Goal: Transaction & Acquisition: Purchase product/service

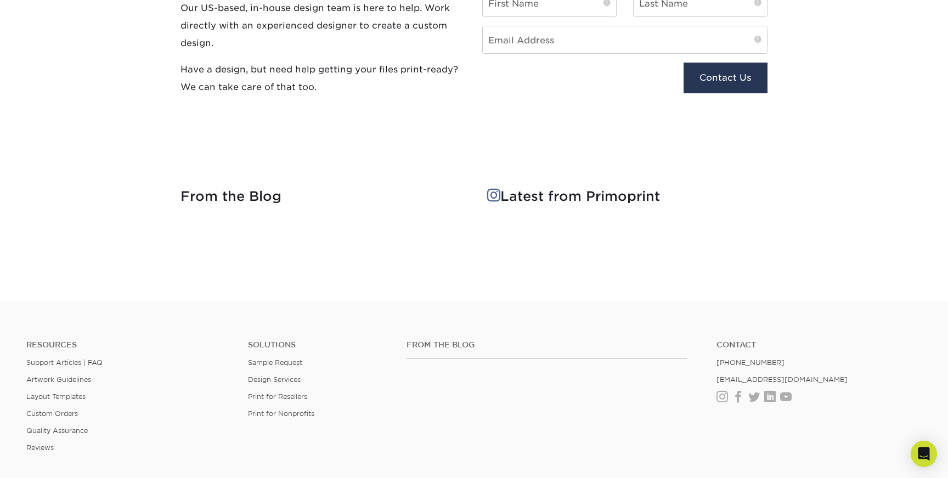
scroll to position [1315, 0]
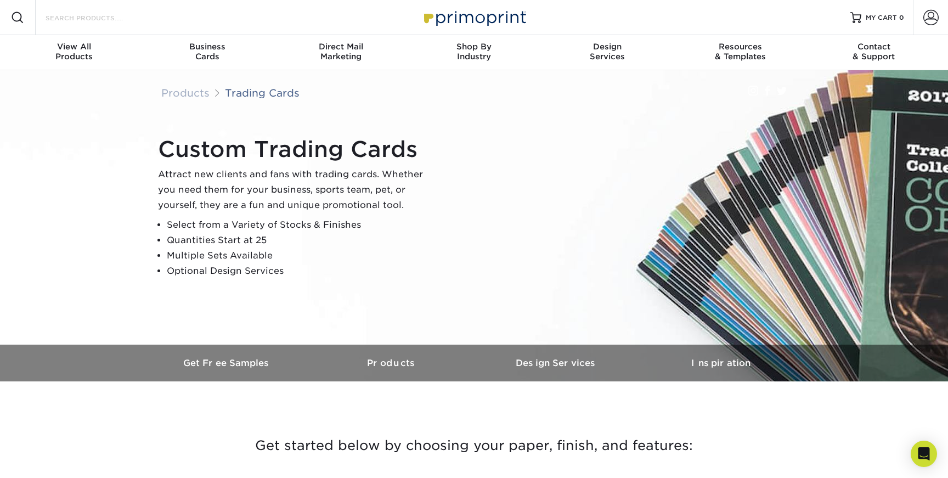
click at [105, 22] on input "Search Products" at bounding box center [97, 17] width 107 height 13
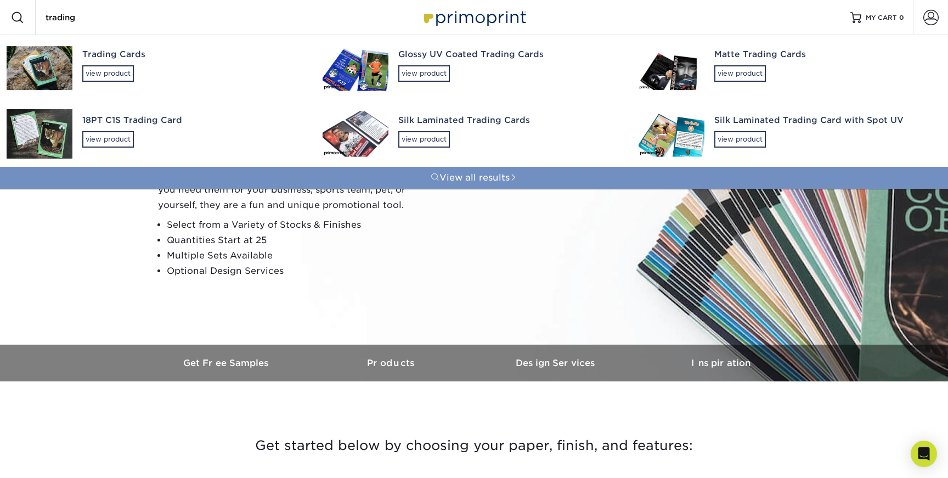
type input "trading"
click at [470, 176] on link "View all results" at bounding box center [474, 178] width 948 height 22
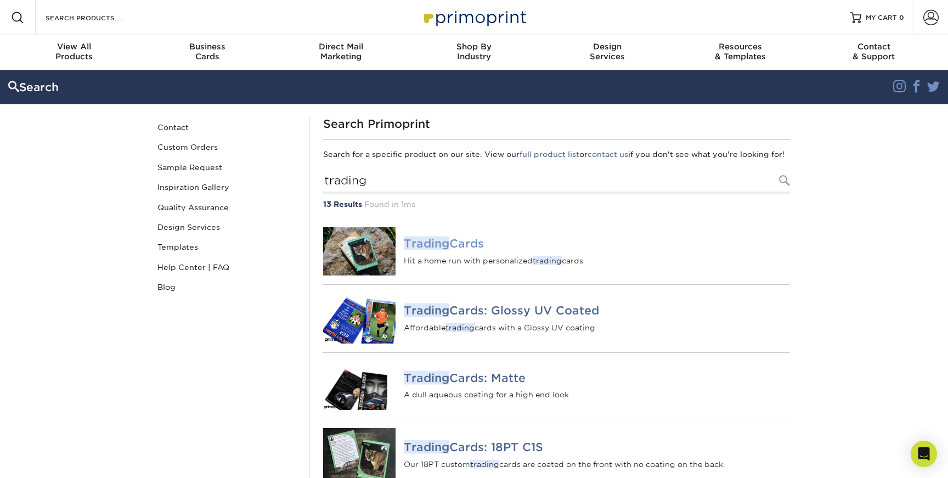
click at [452, 250] on h4 "Trading Cards" at bounding box center [597, 243] width 386 height 13
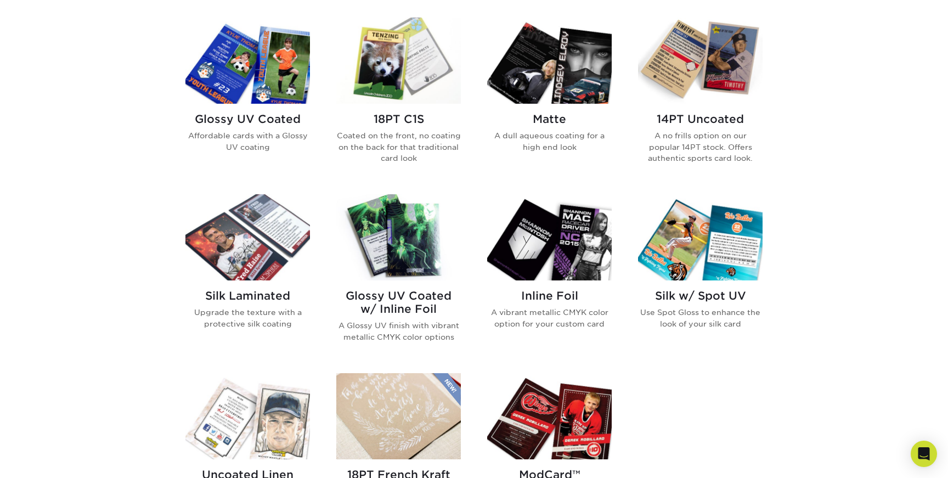
scroll to position [536, 0]
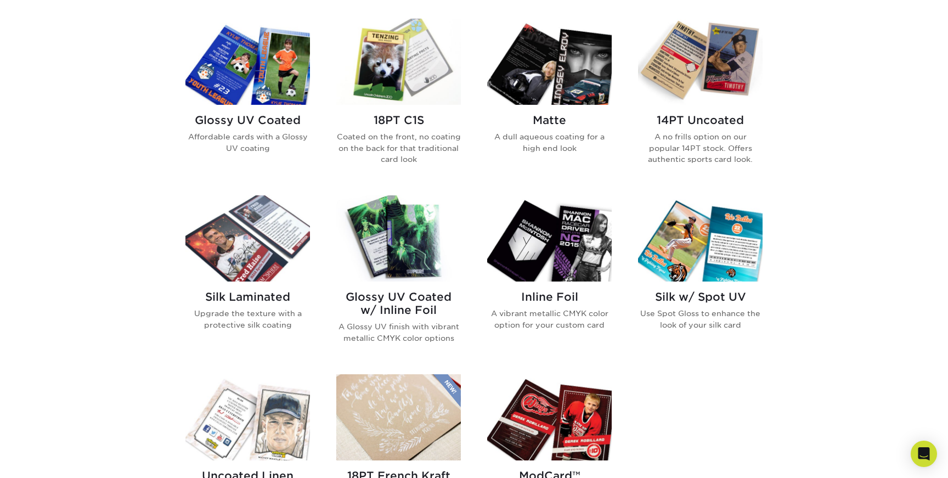
click at [705, 118] on h2 "14PT Uncoated" at bounding box center [700, 120] width 125 height 13
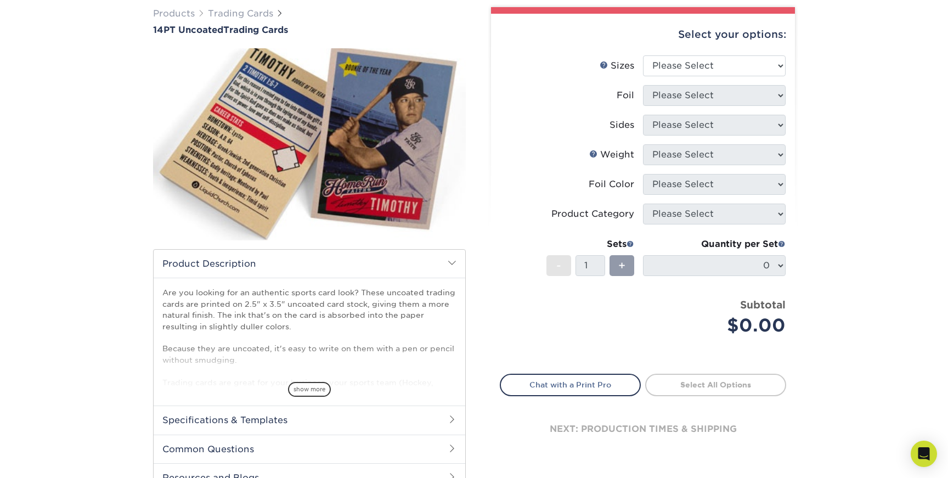
scroll to position [86, 0]
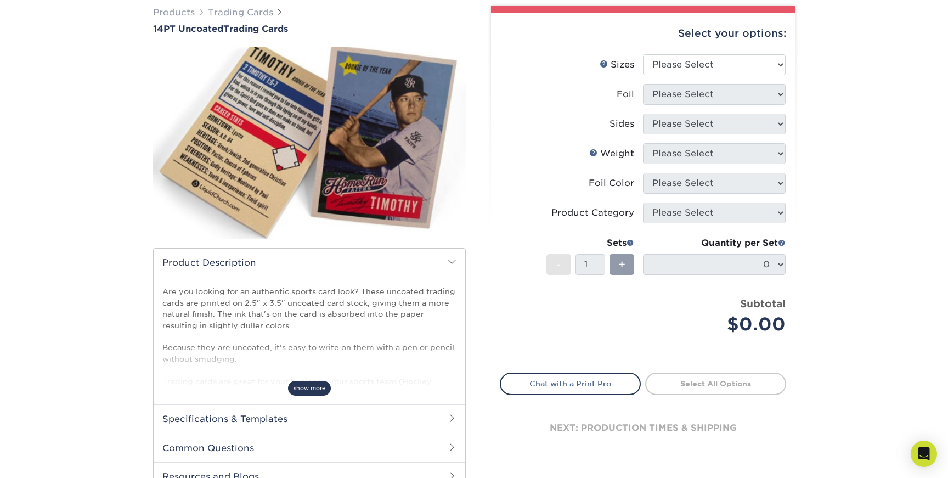
click at [302, 391] on span "show more" at bounding box center [309, 388] width 43 height 15
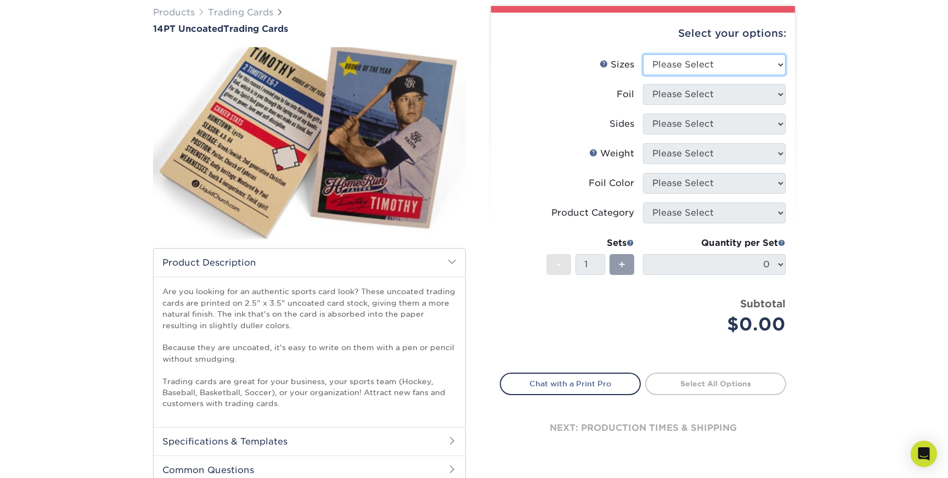
click at [785, 61] on select "Please Select 2.5" x 3.5"" at bounding box center [714, 64] width 143 height 21
select select "2.50x3.50"
click at [643, 54] on select "Please Select 2.5" x 3.5"" at bounding box center [714, 64] width 143 height 21
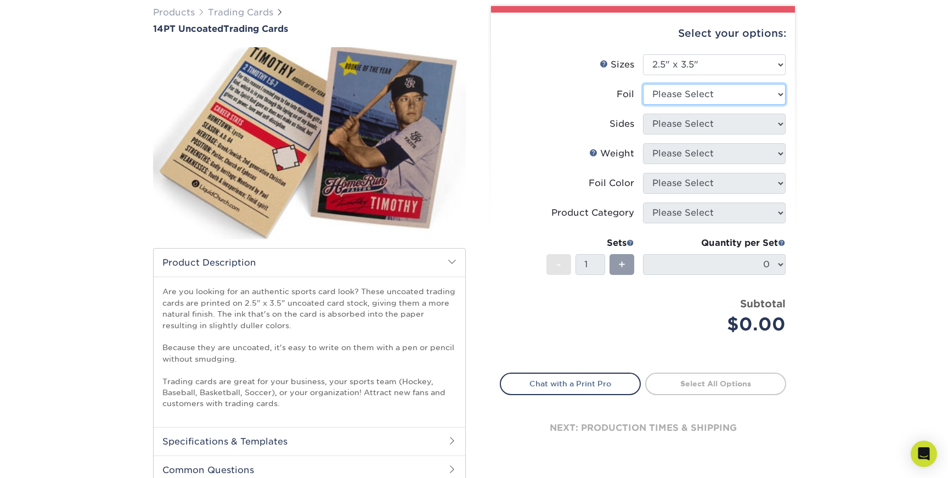
click at [775, 96] on select "Please Select Yes No" at bounding box center [714, 94] width 143 height 21
select select "0"
click at [643, 84] on select "Please Select Yes No" at bounding box center [714, 94] width 143 height 21
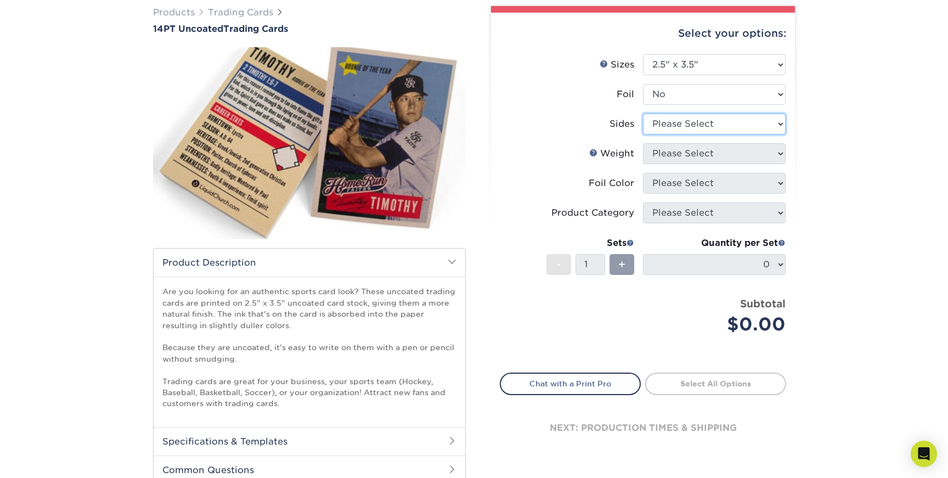
click at [775, 125] on select "Please Select Print Both Sides Print Front Only" at bounding box center [714, 124] width 143 height 21
select select "13abbda7-1d64-4f25-8bb2-c179b224825d"
click at [643, 114] on select "Please Select Print Both Sides Print Front Only" at bounding box center [714, 124] width 143 height 21
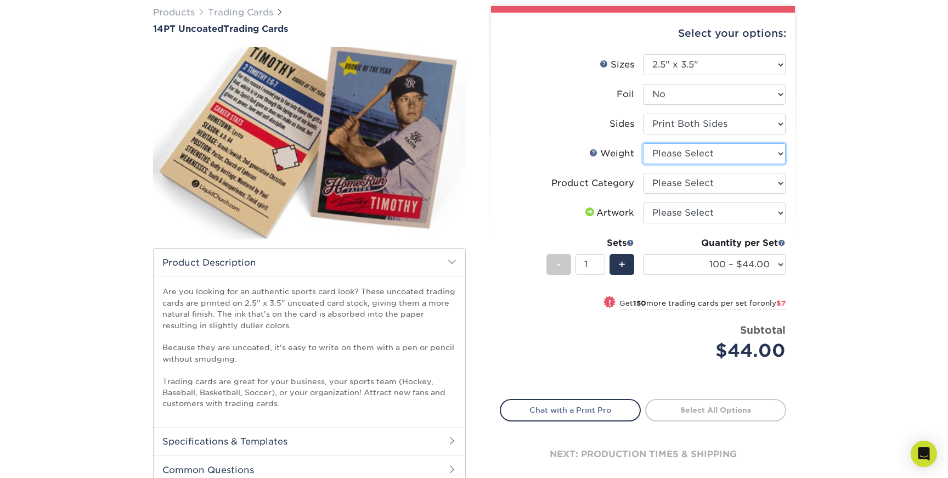
click at [776, 154] on select "Please Select 14PT Uncoated" at bounding box center [714, 153] width 143 height 21
select select "14PT Uncoated"
click at [643, 143] on select "Please Select 14PT Uncoated" at bounding box center [714, 153] width 143 height 21
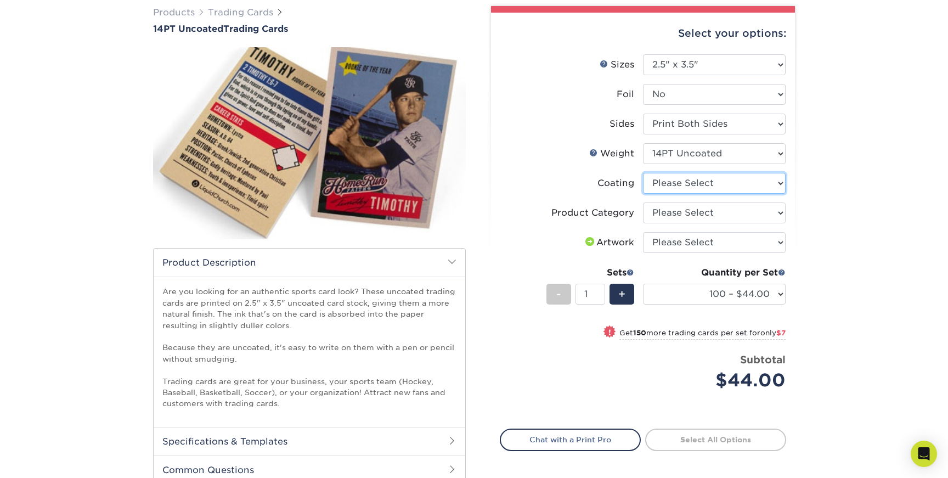
click at [777, 183] on select at bounding box center [714, 183] width 143 height 21
select select "3e7618de-abca-4bda-9f97-8b9129e913d8"
click at [643, 173] on select at bounding box center [714, 183] width 143 height 21
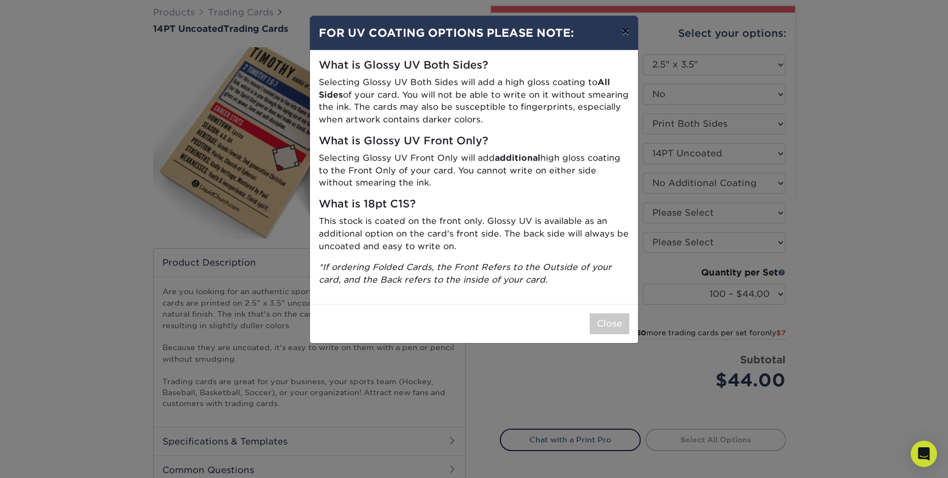
click at [623, 31] on button "×" at bounding box center [625, 31] width 25 height 31
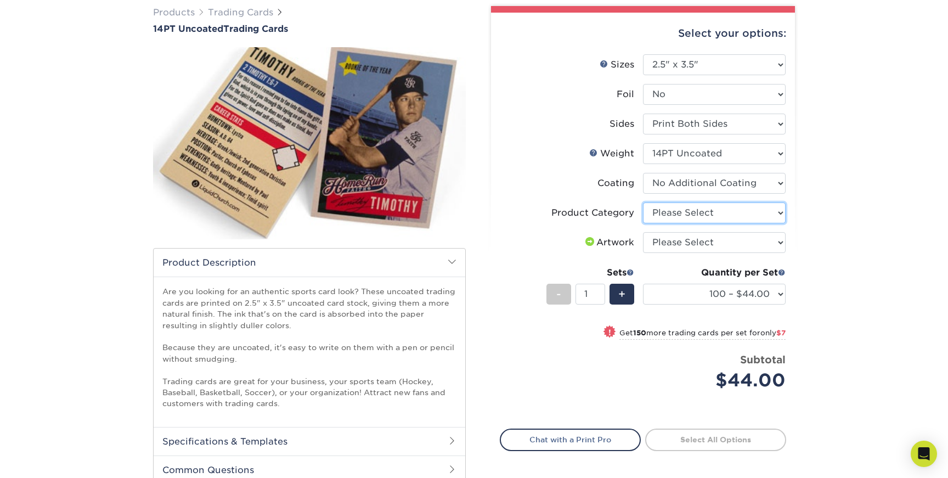
click at [777, 210] on select "Please Select Trading Cards" at bounding box center [714, 212] width 143 height 21
select select "c2f9bce9-36c2-409d-b101-c29d9d031e18"
click at [643, 202] on select "Please Select Trading Cards" at bounding box center [714, 212] width 143 height 21
click at [777, 241] on select "Please Select I will upload files I need a design - $100" at bounding box center [714, 242] width 143 height 21
select select "upload"
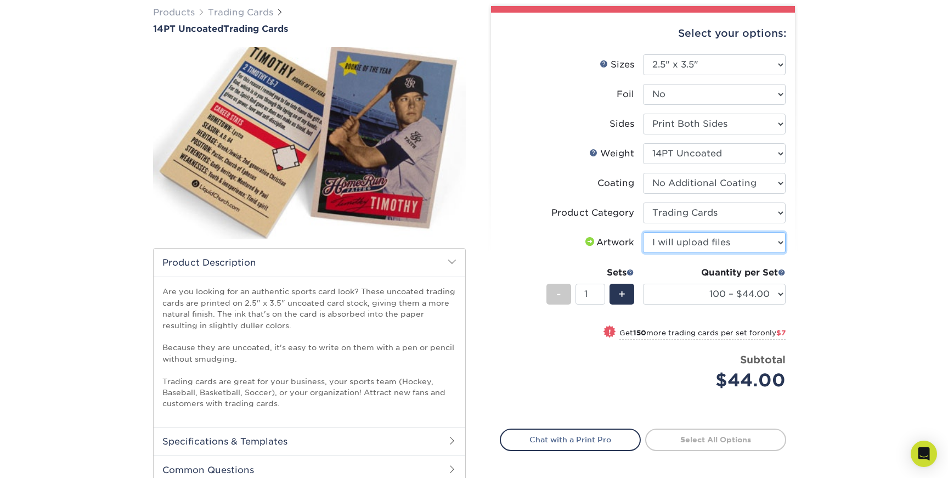
click at [643, 232] on select "Please Select I will upload files I need a design - $100" at bounding box center [714, 242] width 143 height 21
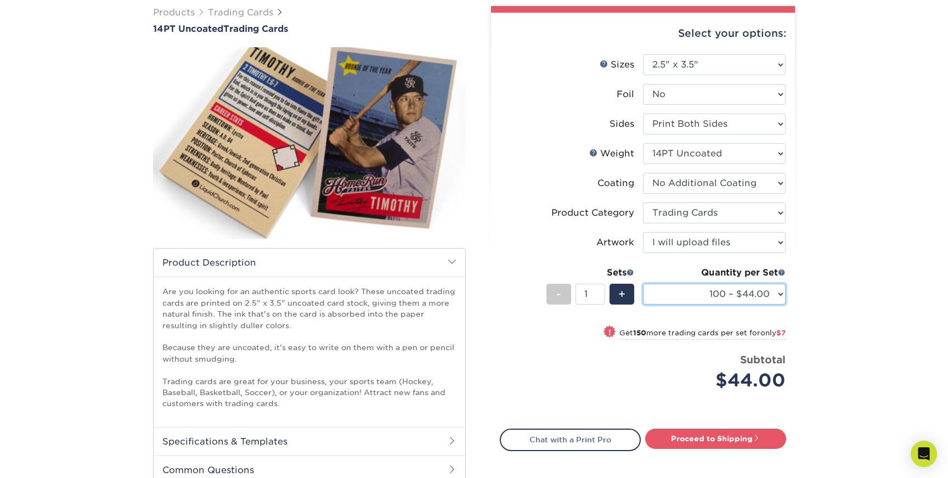
click at [779, 295] on select "100 – $44.00 250 – $51.00 500 – $54.00 1000 – $78.00 2500 – $148.00 5000 – $198…" at bounding box center [714, 294] width 143 height 21
select select "2500 – $148.00"
click at [643, 284] on select "100 – $44.00 250 – $51.00 500 – $54.00 1000 – $78.00 2500 – $148.00 5000 – $198…" at bounding box center [714, 294] width 143 height 21
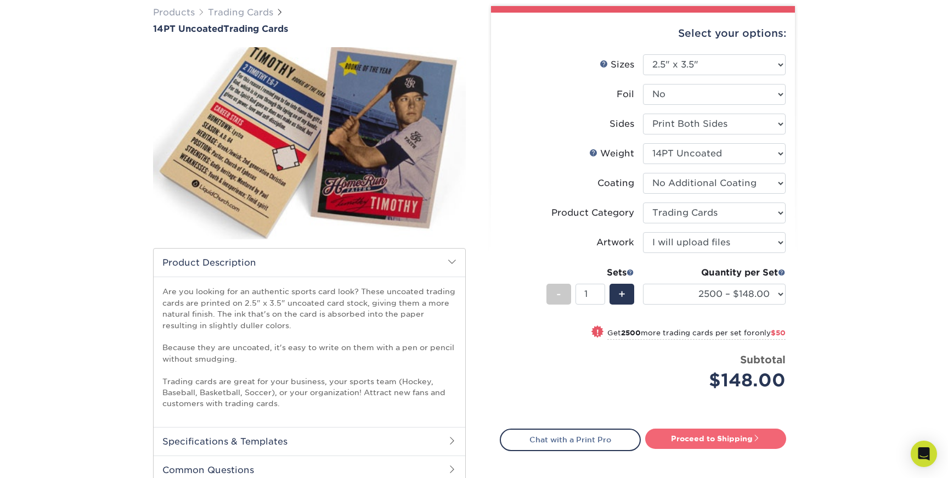
click at [708, 435] on link "Proceed to Shipping" at bounding box center [715, 439] width 141 height 20
type input "Set 1"
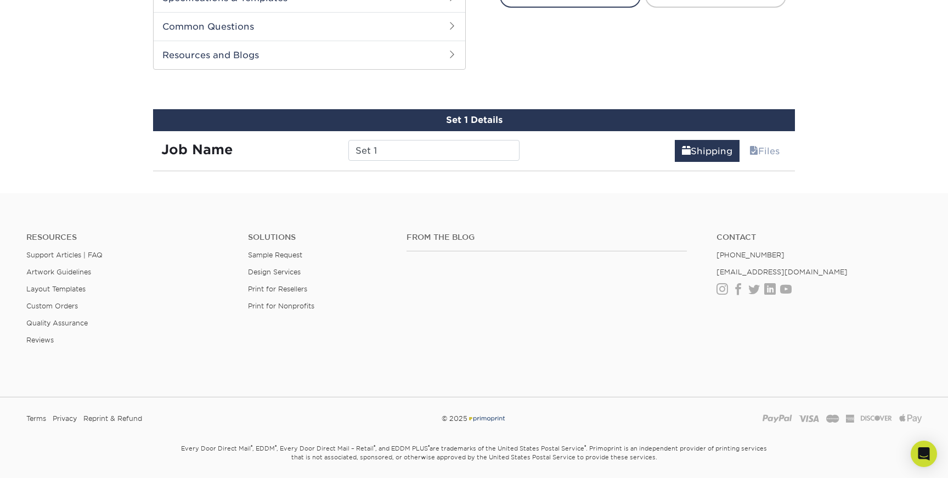
scroll to position [545, 0]
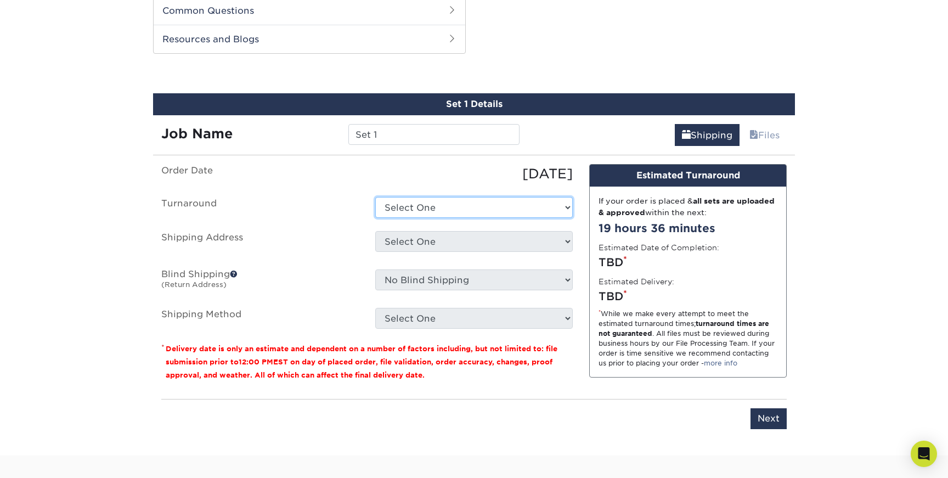
click at [540, 208] on select "Select One 2-4 Business Days 2 Day Next Business Day" at bounding box center [474, 207] width 198 height 21
select select "c2d2f8a2-a921-40e4-b459-f1f1c945f3e8"
click at [375, 197] on select "Select One 2-4 Business Days 2 Day Next Business Day" at bounding box center [474, 207] width 198 height 21
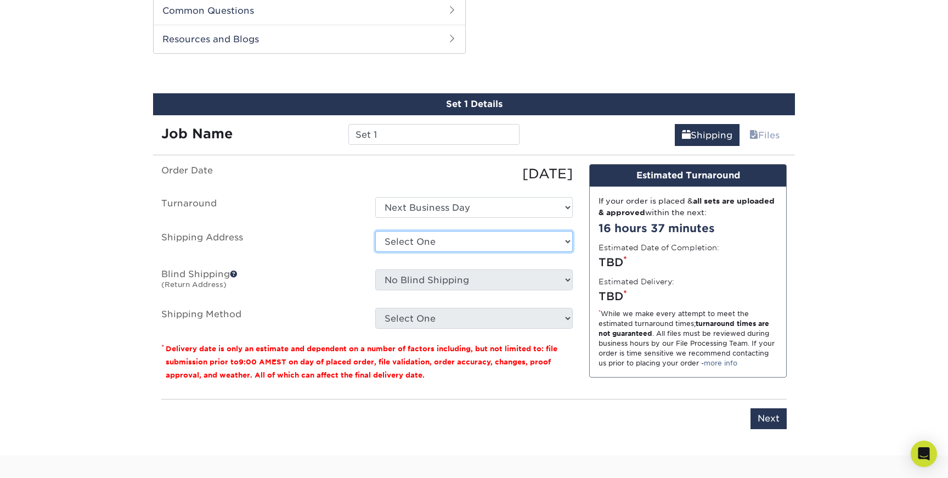
click at [559, 239] on select "Select One + Add New Address - Login" at bounding box center [474, 241] width 198 height 21
select select "newaddress"
click at [375, 231] on select "Select One + Add New Address - Login" at bounding box center [474, 241] width 198 height 21
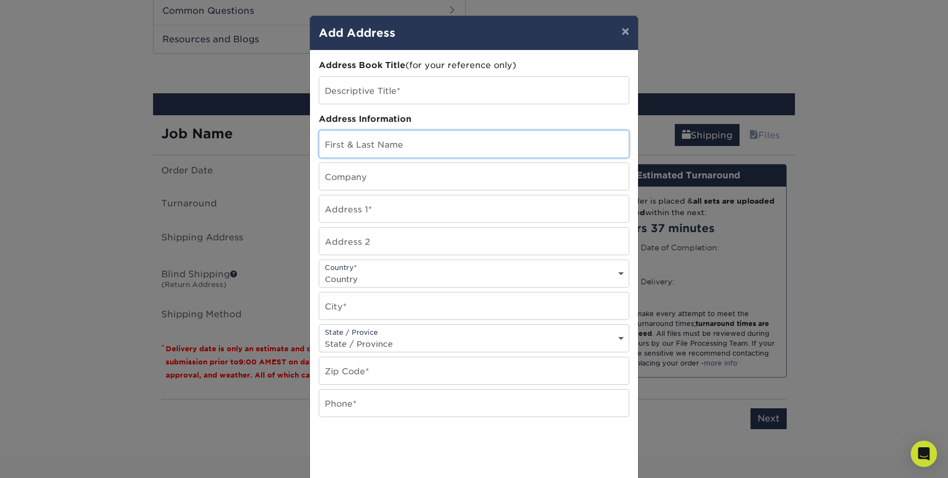
click at [434, 148] on input "text" at bounding box center [473, 144] width 309 height 27
click at [279, 150] on div "× Add Address Address Book Title (for your reference only) Descriptive Title* A…" at bounding box center [474, 239] width 948 height 478
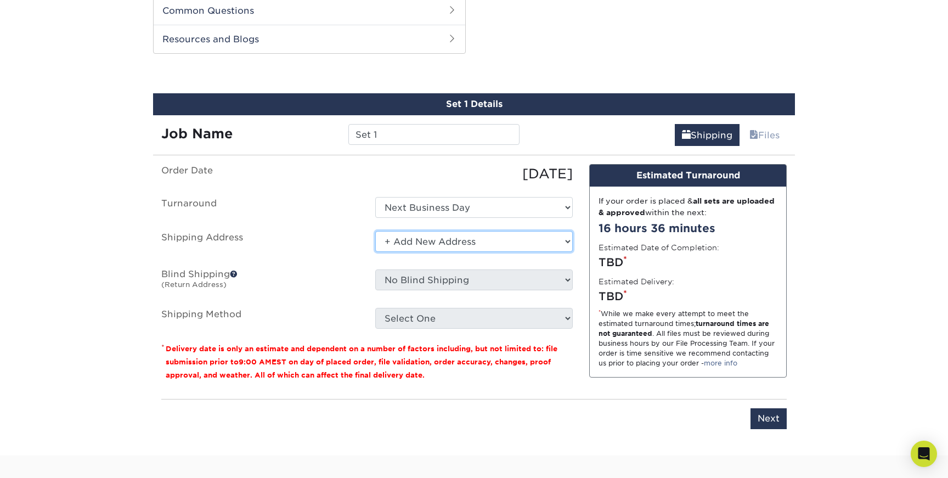
click at [459, 243] on select "Select One + Add New Address - Login" at bounding box center [474, 241] width 198 height 21
click at [375, 231] on select "Select One + Add New Address - Login" at bounding box center [474, 241] width 198 height 21
click at [402, 240] on select "Select One + Add New Address - Login" at bounding box center [474, 241] width 198 height 21
click at [375, 231] on select "Select One + Add New Address - Login" at bounding box center [474, 241] width 198 height 21
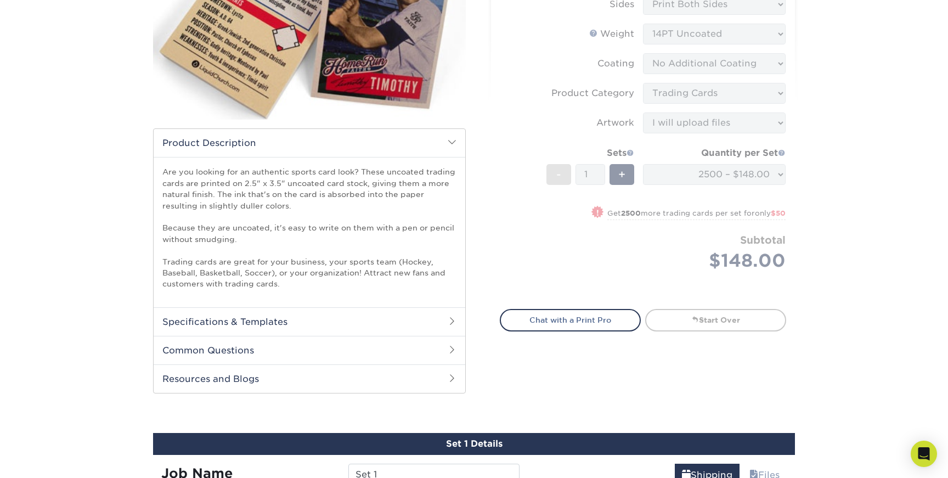
scroll to position [0, 0]
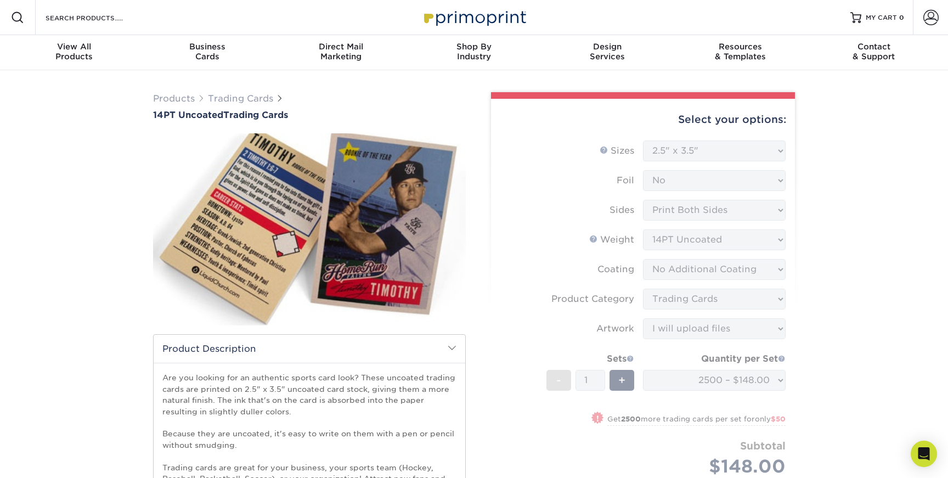
click at [529, 378] on form "Sizes Help Sizes Please Select 2.5" x 3.5" Foil Please Select Yes No -" at bounding box center [643, 321] width 286 height 362
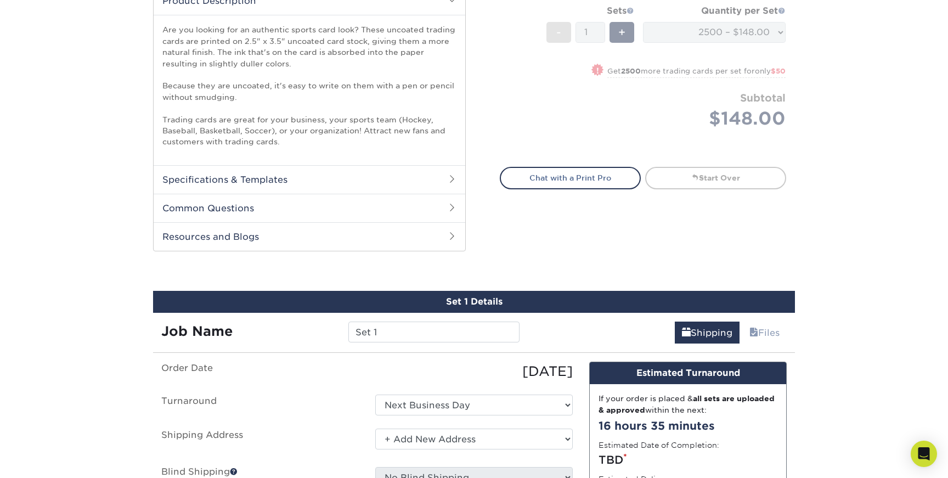
scroll to position [353, 0]
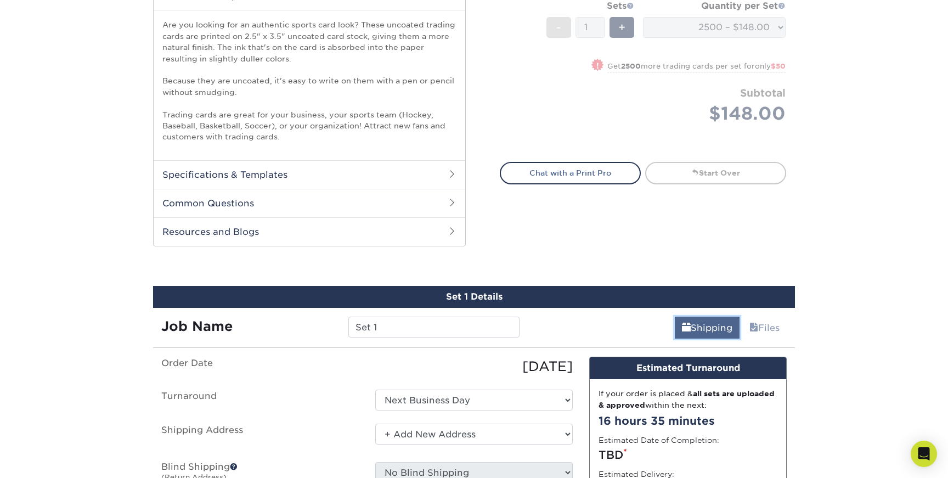
click at [707, 331] on link "Shipping" at bounding box center [707, 328] width 65 height 22
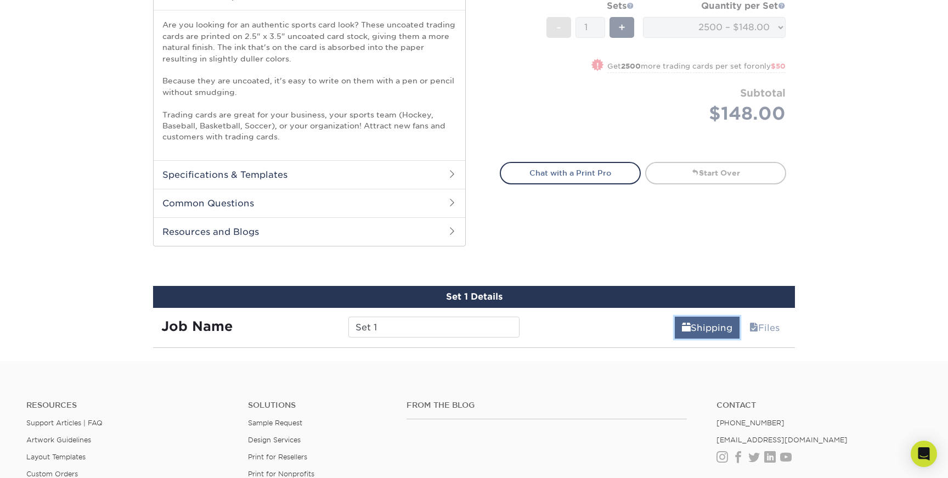
click at [707, 331] on link "Shipping" at bounding box center [707, 328] width 65 height 22
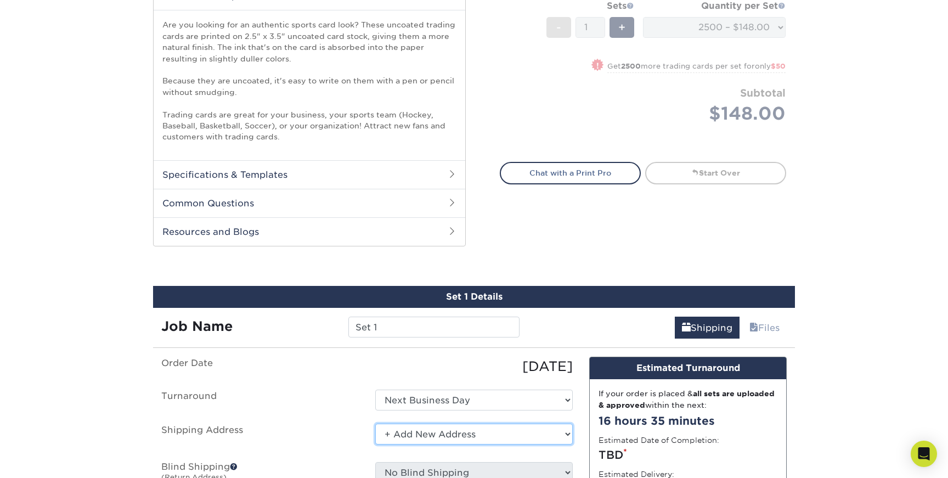
click at [460, 424] on select "Select One + Add New Address - Login" at bounding box center [474, 434] width 198 height 21
click at [375, 424] on select "Select One + Add New Address - Login" at bounding box center [474, 434] width 198 height 21
click at [307, 413] on ul "Order Date 09/29/2025 Turnaround Select One 2-4 Business Days 2 Day Next Busine…" at bounding box center [367, 439] width 412 height 165
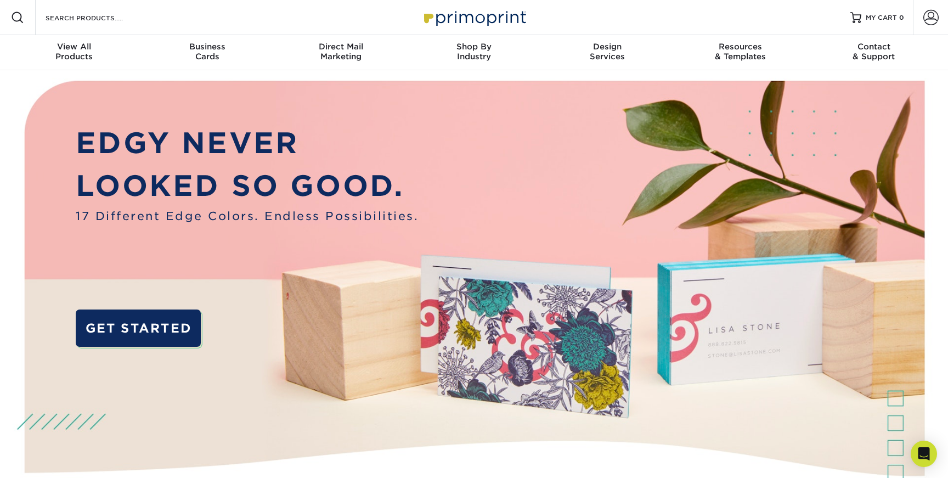
click at [161, 24] on div "Resources Menu Search Products Account SIGN IN CREATE AN ACCOUNT forgot passwor…" at bounding box center [474, 17] width 948 height 35
click at [130, 18] on input "Search Products" at bounding box center [97, 17] width 107 height 13
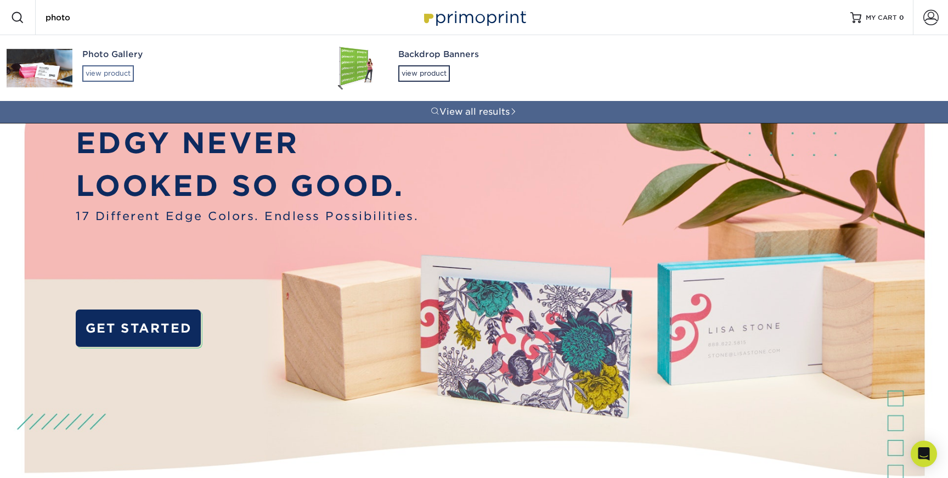
type input "photo"
click at [116, 69] on div "view product" at bounding box center [108, 73] width 52 height 16
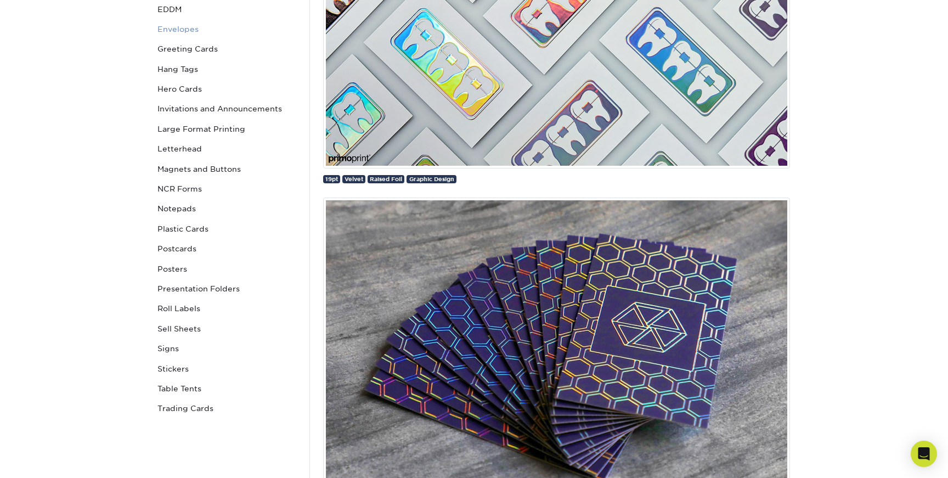
scroll to position [298, 0]
click at [183, 406] on link "Trading Cards" at bounding box center [227, 408] width 148 height 20
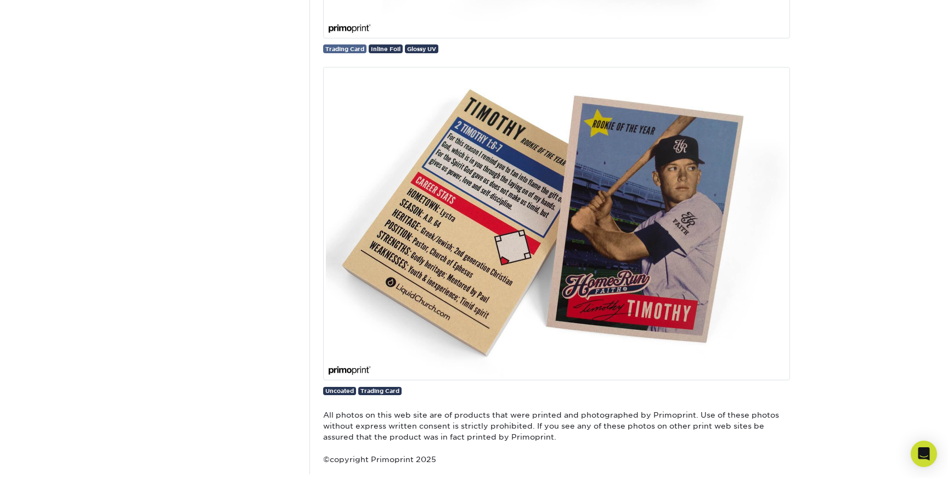
scroll to position [2497, 0]
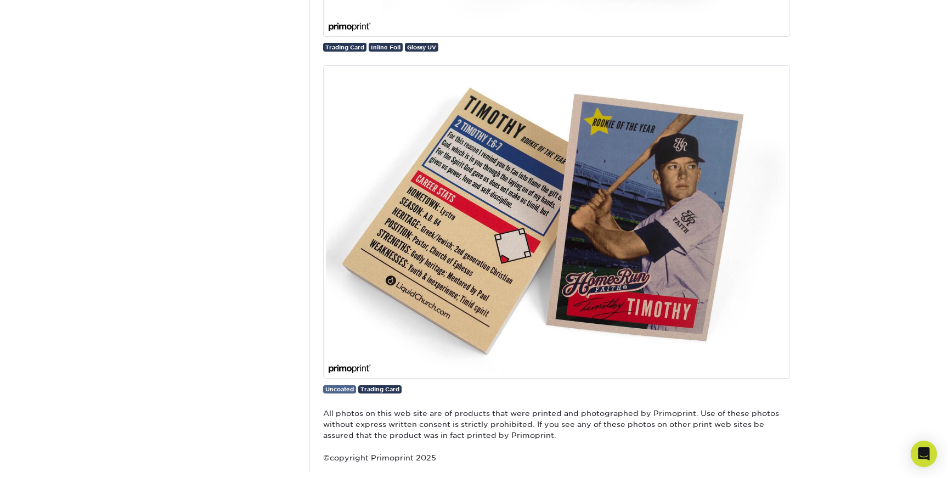
click at [341, 390] on span "Uncoated" at bounding box center [339, 389] width 29 height 7
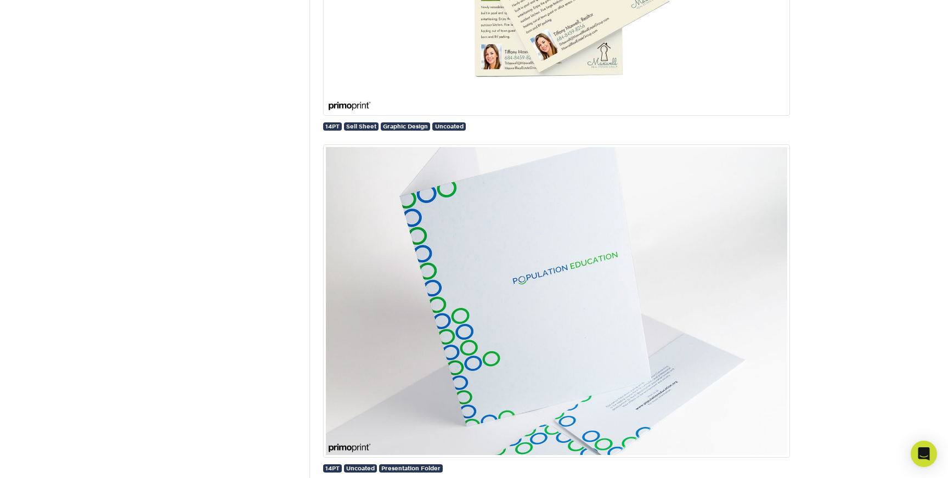
scroll to position [1721, 0]
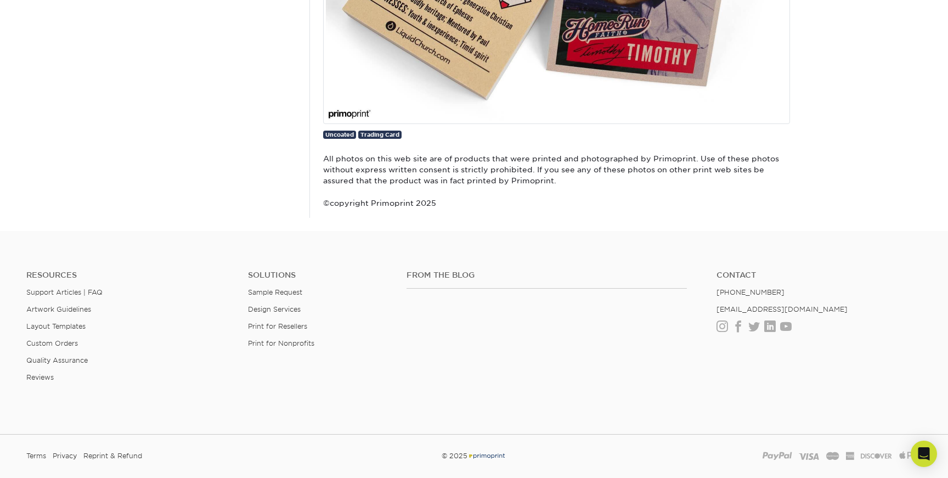
scroll to position [2755, 0]
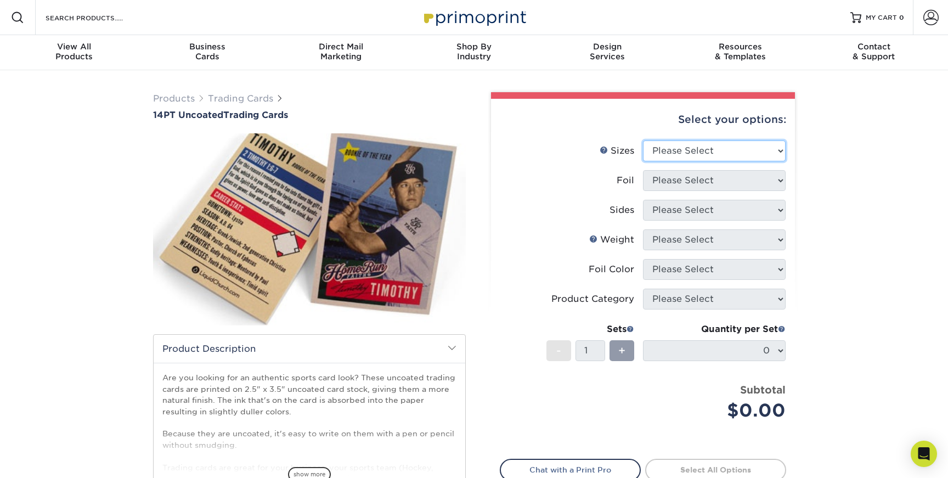
click at [735, 148] on select "Please Select 2.5" x 3.5"" at bounding box center [714, 150] width 143 height 21
select select "2.50x3.50"
click at [643, 140] on select "Please Select 2.5" x 3.5"" at bounding box center [714, 150] width 143 height 21
click at [725, 181] on select "Please Select Yes No" at bounding box center [714, 180] width 143 height 21
select select "0"
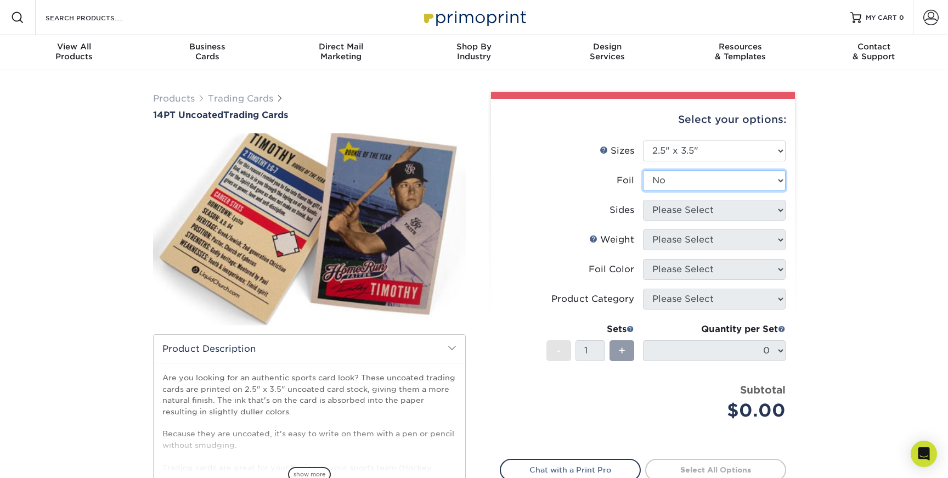
click at [643, 170] on select "Please Select Yes No" at bounding box center [714, 180] width 143 height 21
click at [717, 211] on select "Please Select Print Both Sides Print Front Only" at bounding box center [714, 210] width 143 height 21
select select "13abbda7-1d64-4f25-8bb2-c179b224825d"
click at [643, 200] on select "Please Select Print Both Sides Print Front Only" at bounding box center [714, 210] width 143 height 21
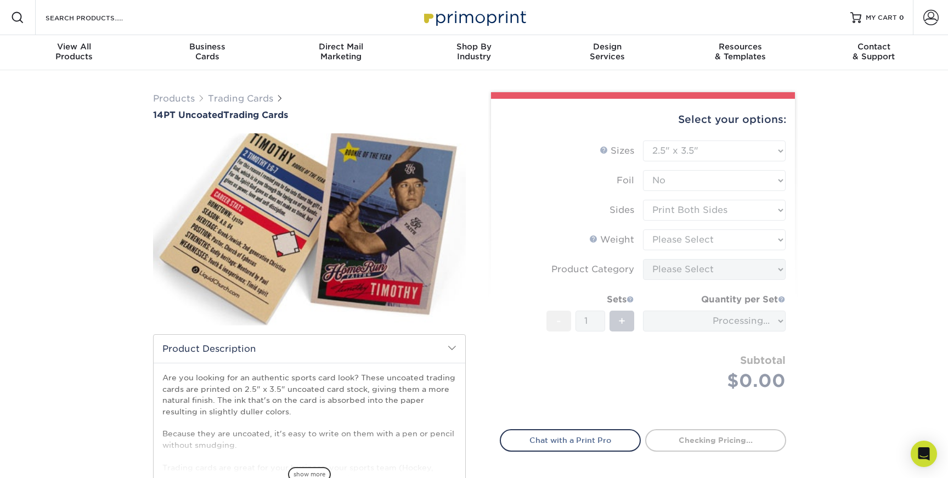
click at [714, 241] on form "Sizes Help Sizes Please Select 2.5" x 3.5" Foil Please Select Yes No -" at bounding box center [643, 278] width 286 height 276
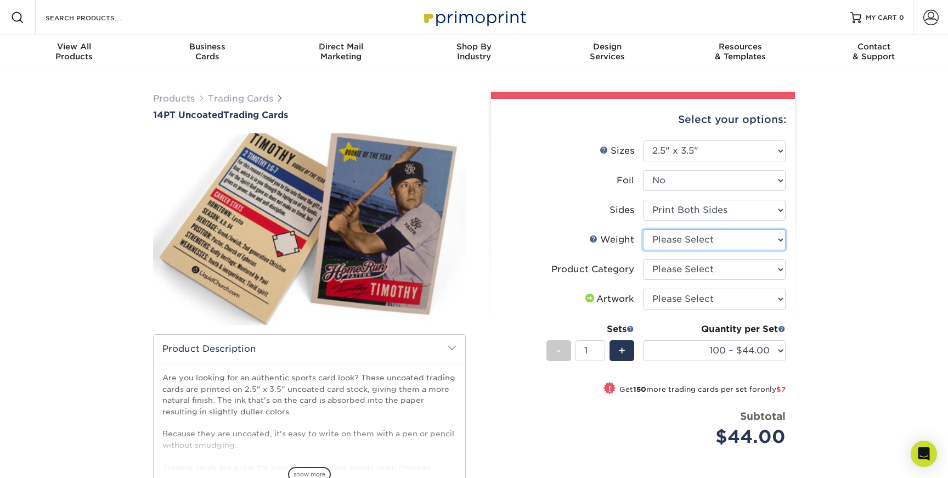
click at [698, 241] on select "Please Select 14PT Uncoated" at bounding box center [714, 239] width 143 height 21
select select "14PT Uncoated"
click at [643, 229] on select "Please Select 14PT Uncoated" at bounding box center [714, 239] width 143 height 21
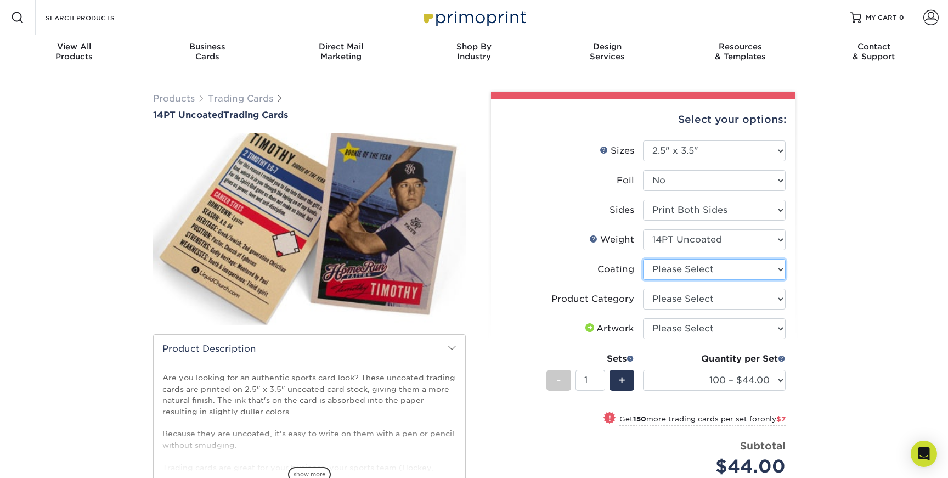
click at [712, 271] on select at bounding box center [714, 269] width 143 height 21
select select "3e7618de-abca-4bda-9f97-8b9129e913d8"
click at [643, 259] on select at bounding box center [714, 269] width 143 height 21
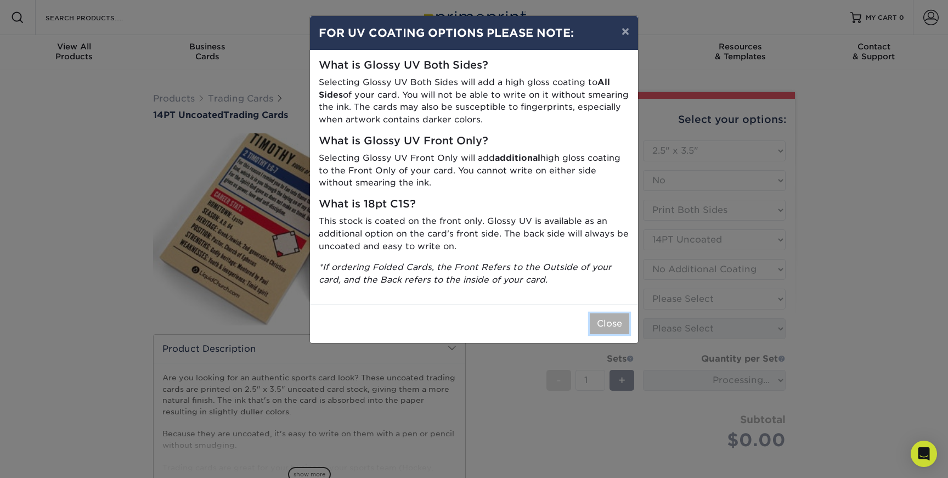
click at [615, 322] on button "Close" at bounding box center [610, 323] width 40 height 21
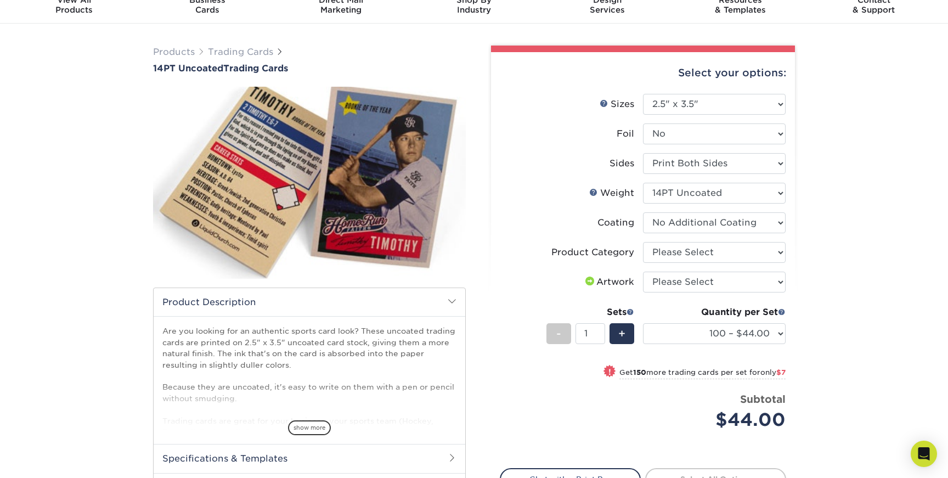
scroll to position [50, 0]
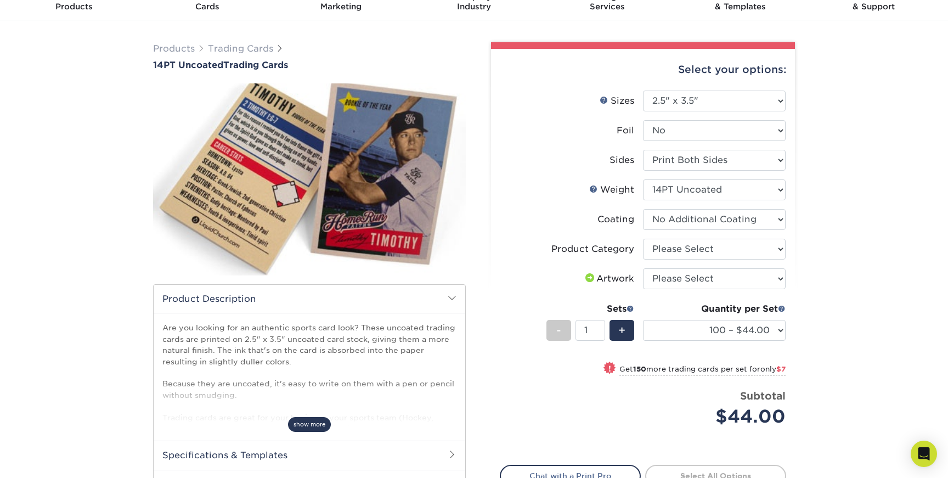
click at [315, 424] on span "show more" at bounding box center [309, 424] width 43 height 15
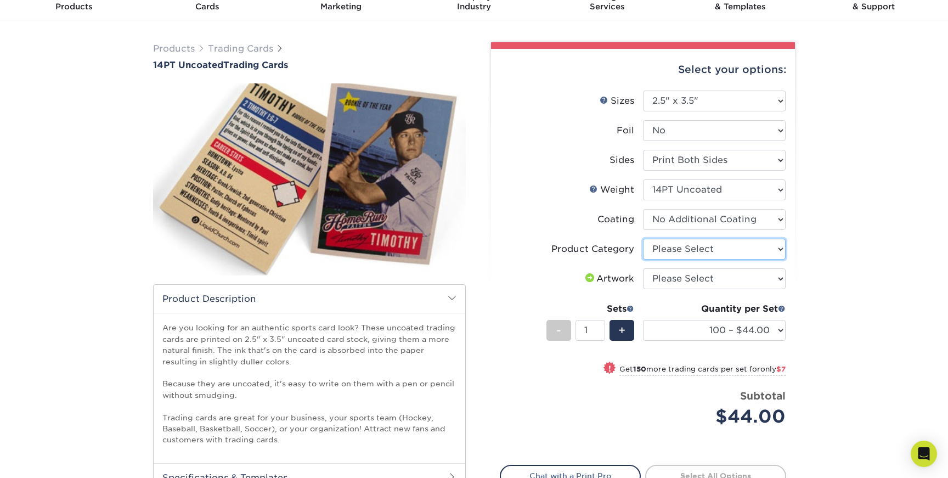
click at [779, 252] on select "Please Select Trading Cards" at bounding box center [714, 249] width 143 height 21
select select "c2f9bce9-36c2-409d-b101-c29d9d031e18"
click at [643, 239] on select "Please Select Trading Cards" at bounding box center [714, 249] width 143 height 21
click at [773, 275] on select "Please Select I will upload files I need a design - $100" at bounding box center [714, 278] width 143 height 21
select select "upload"
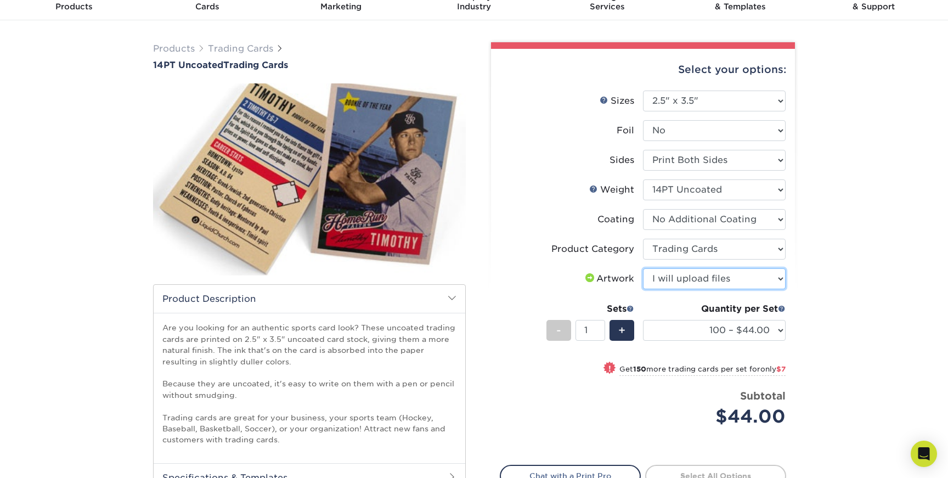
click at [643, 268] on select "Please Select I will upload files I need a design - $100" at bounding box center [714, 278] width 143 height 21
click at [765, 328] on select "100 – $44.00 250 – $51.00 500 – $54.00 1000 – $78.00 2500 – $148.00 5000 – $198…" at bounding box center [714, 330] width 143 height 21
select select "2500 – $148.00"
click at [643, 320] on select "100 – $44.00 250 – $51.00 500 – $54.00 1000 – $78.00 2500 – $148.00 5000 – $198…" at bounding box center [714, 330] width 143 height 21
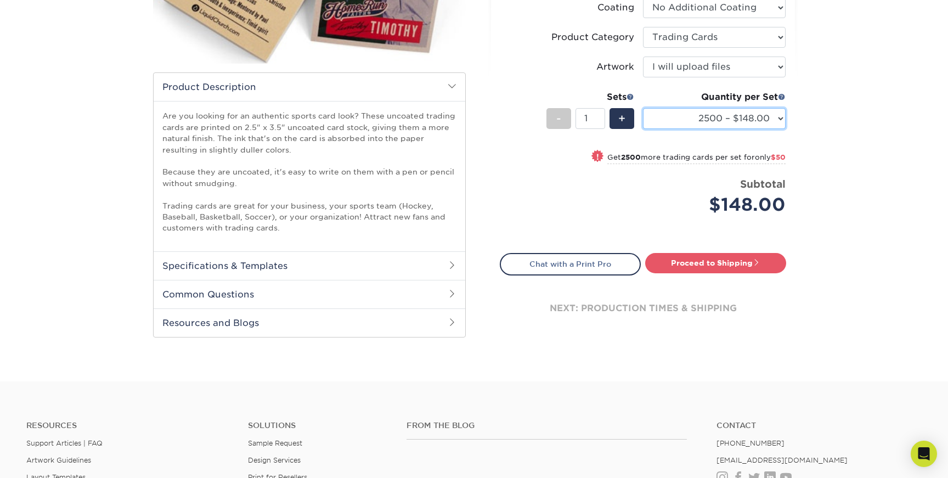
scroll to position [268, 0]
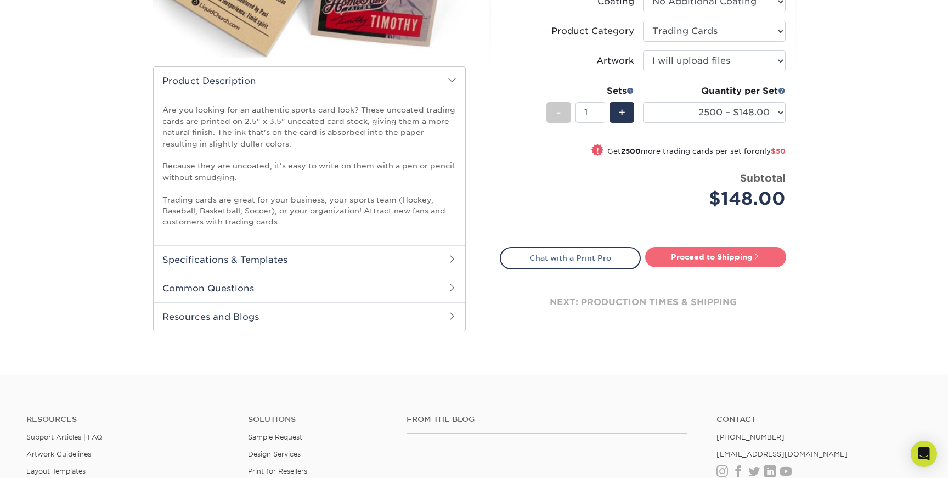
click at [727, 255] on link "Proceed to Shipping" at bounding box center [715, 257] width 141 height 20
type input "Set 1"
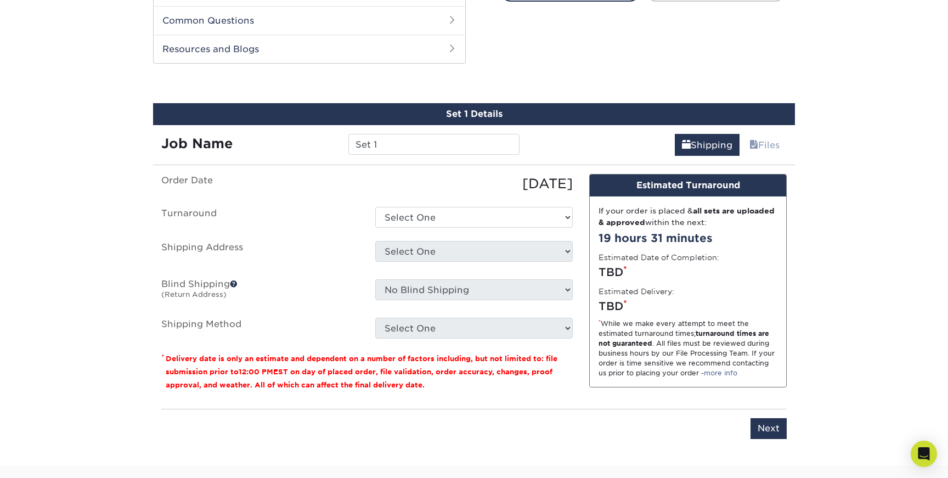
scroll to position [545, 0]
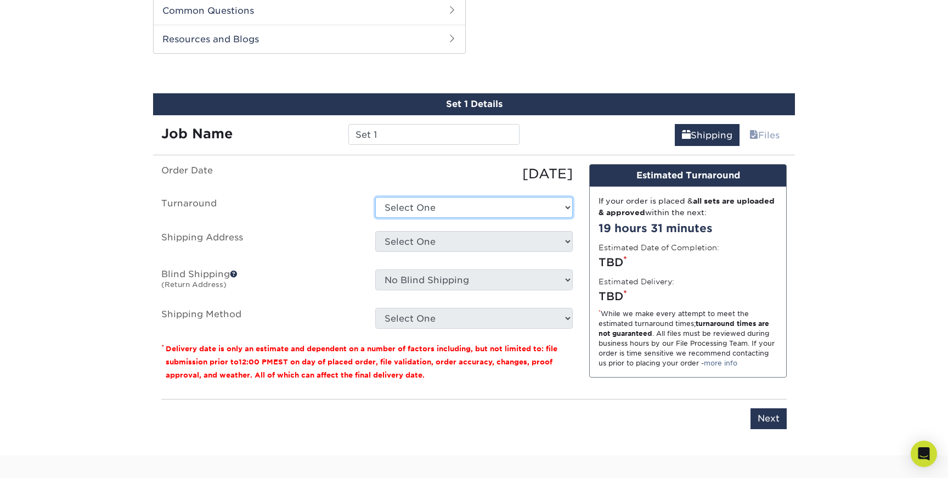
click at [536, 206] on select "Select One 2-4 Business Days 2 Day Next Business Day" at bounding box center [474, 207] width 198 height 21
select select "c2d2f8a2-a921-40e4-b459-f1f1c945f3e8"
click at [375, 197] on select "Select One 2-4 Business Days 2 Day Next Business Day" at bounding box center [474, 207] width 198 height 21
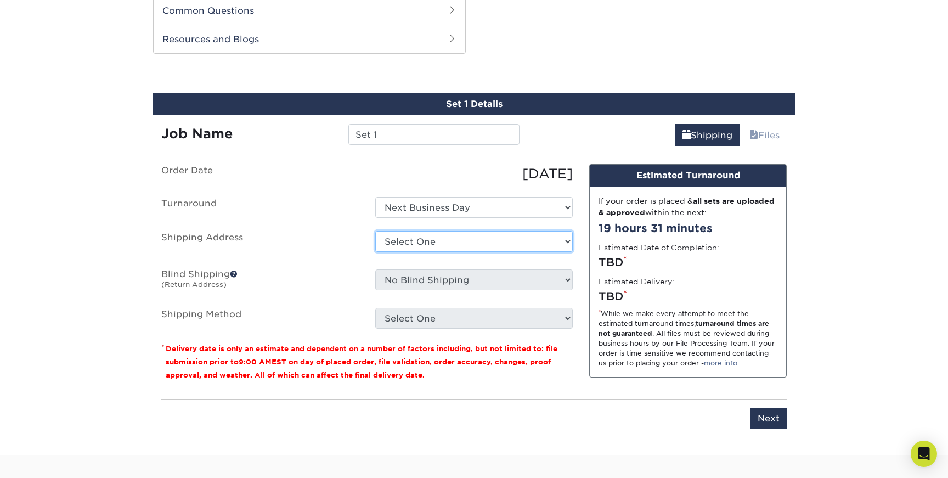
click at [528, 244] on select "Select One + Add New Address - Login" at bounding box center [474, 241] width 198 height 21
select select "newaddress"
click at [375, 231] on select "Select One + Add New Address - Login" at bounding box center [474, 241] width 198 height 21
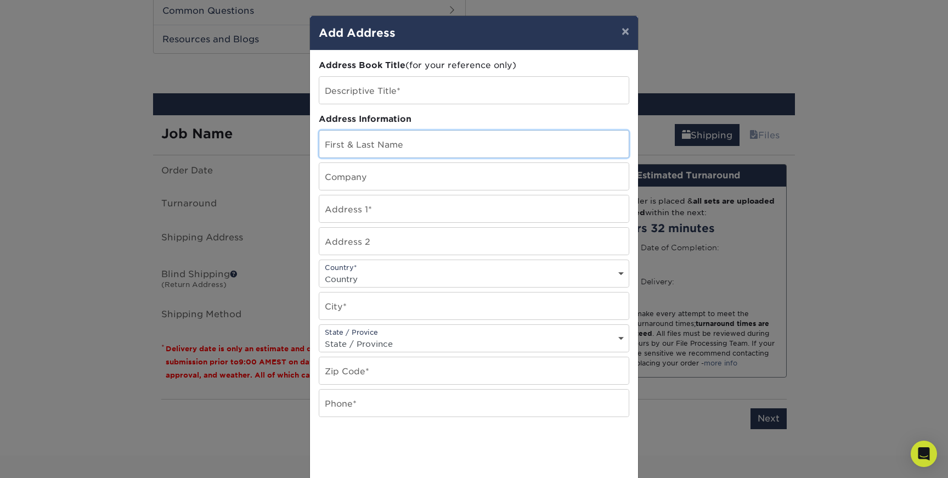
click at [427, 147] on input "text" at bounding box center [473, 144] width 309 height 27
type input "[PERSON_NAME]"
type input "[STREET_ADDRESS]"
select select "US"
type input "East Lyme"
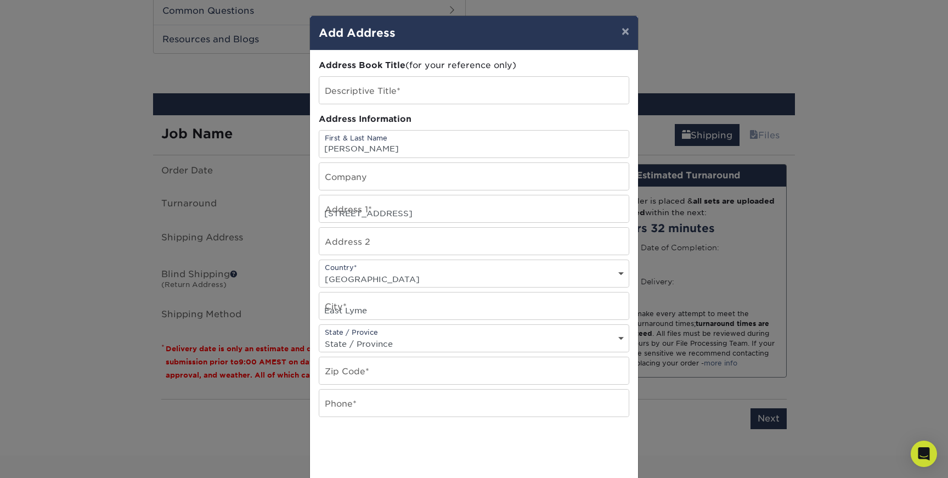
select select "CT"
type input "06333"
click at [352, 405] on input "text" at bounding box center [473, 403] width 309 height 27
type input "6164065334"
click at [685, 416] on div "× Add Address Address Book Title (for your reference only) Descriptive Title* A…" at bounding box center [474, 239] width 948 height 478
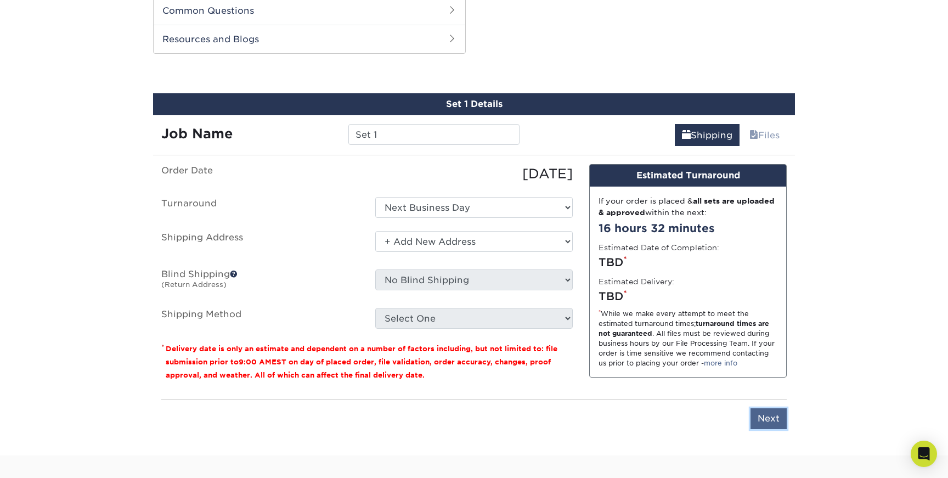
click at [759, 415] on input "Next" at bounding box center [769, 418] width 36 height 21
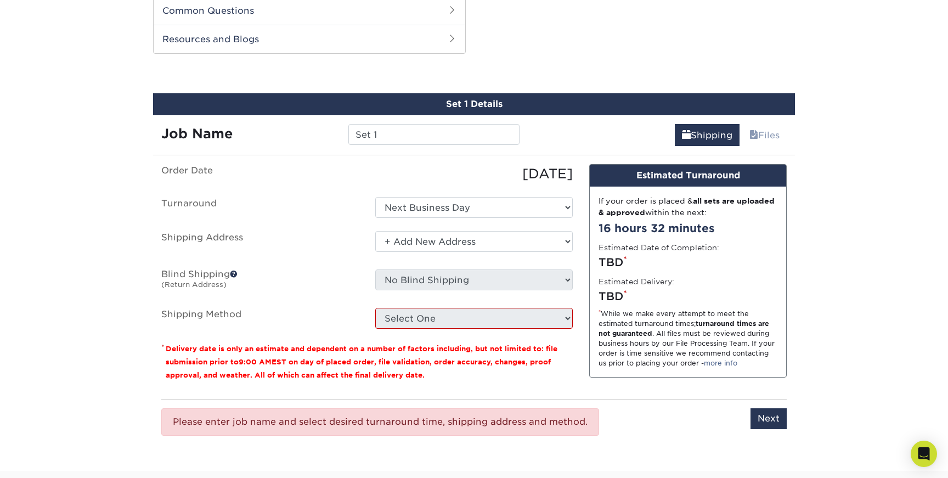
click at [318, 287] on label "Blind Shipping (Return Address)" at bounding box center [260, 281] width 214 height 25
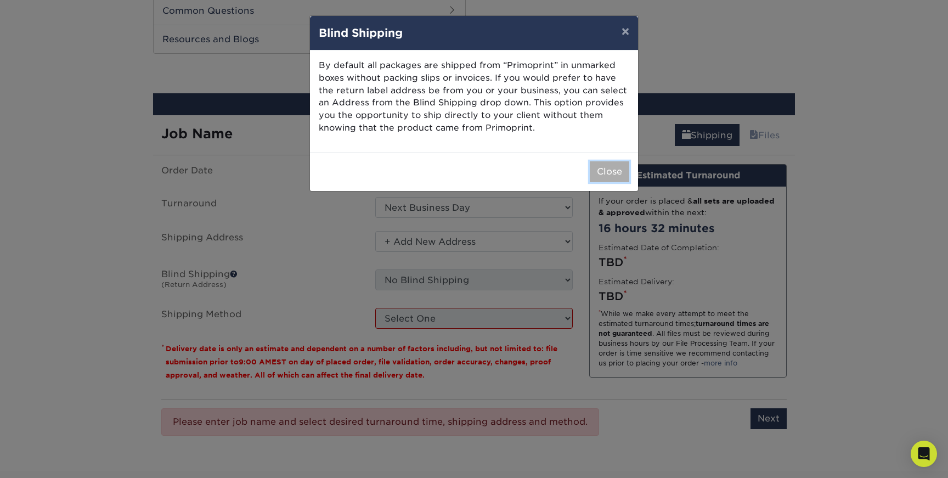
click at [609, 171] on button "Close" at bounding box center [610, 171] width 40 height 21
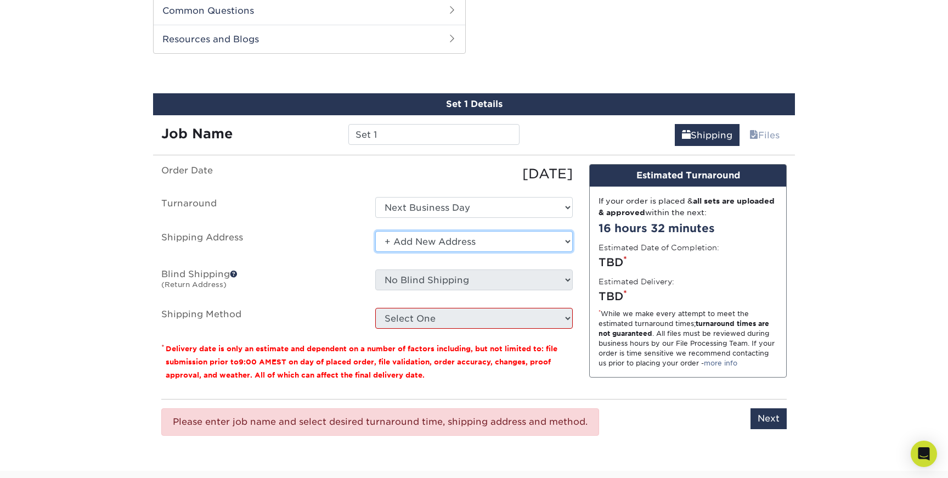
click at [564, 244] on select "Select One + Add New Address - Login" at bounding box center [474, 241] width 198 height 21
click at [762, 415] on input "Next" at bounding box center [769, 418] width 36 height 21
type input "Next"
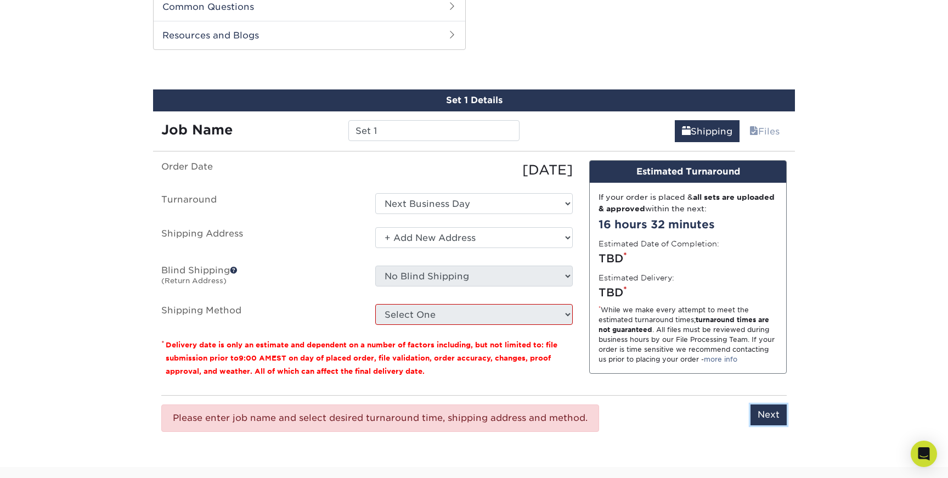
scroll to position [548, 0]
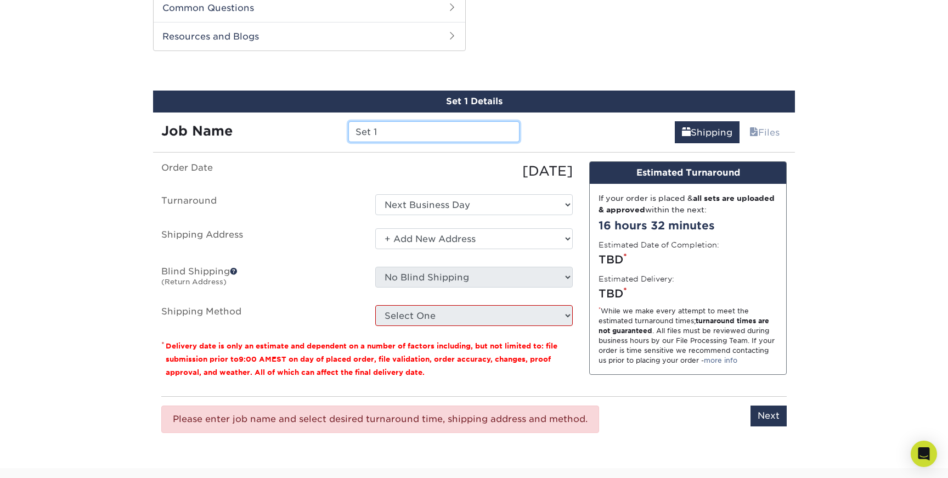
click at [388, 136] on input "Set 1" at bounding box center [433, 131] width 171 height 21
type input "OAX 2026"
click at [335, 315] on label "Shipping Method" at bounding box center [260, 315] width 214 height 21
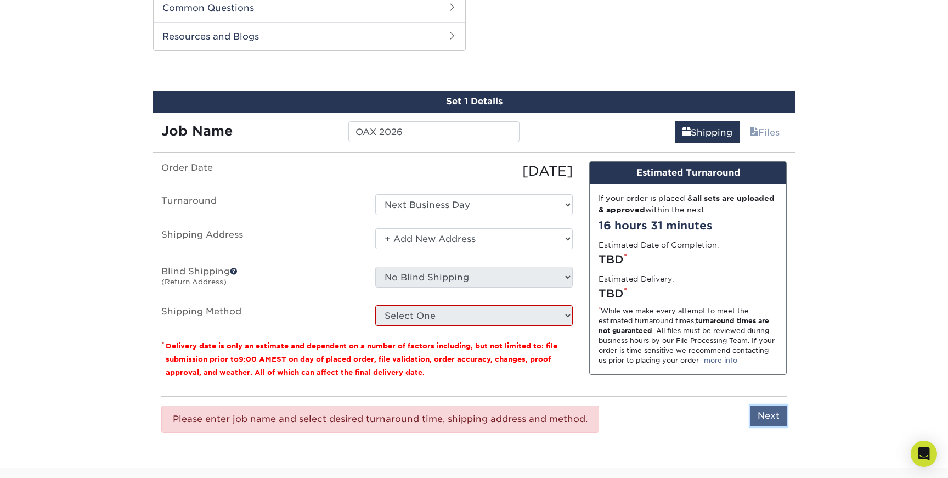
click at [769, 421] on input "Next" at bounding box center [769, 415] width 36 height 21
click at [310, 251] on label "Shipping Address" at bounding box center [260, 240] width 214 height 25
click at [682, 132] on span at bounding box center [686, 132] width 9 height 10
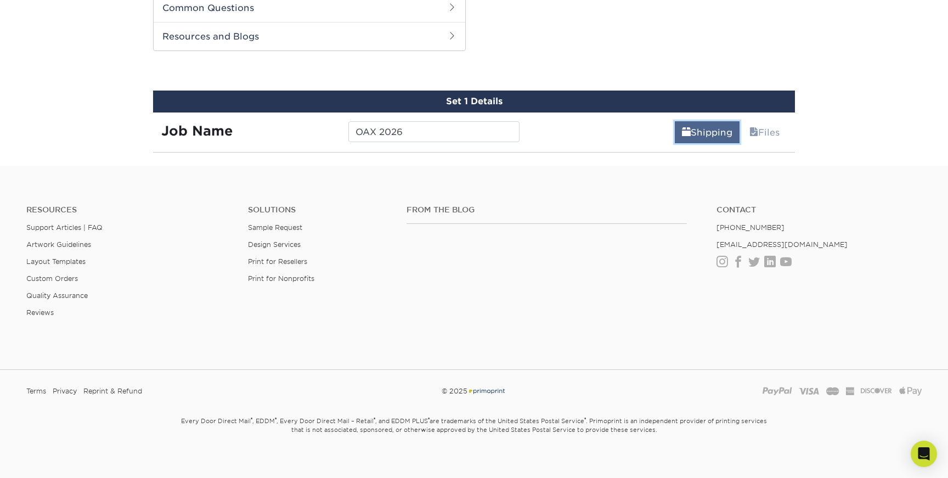
click at [682, 132] on span at bounding box center [686, 132] width 9 height 10
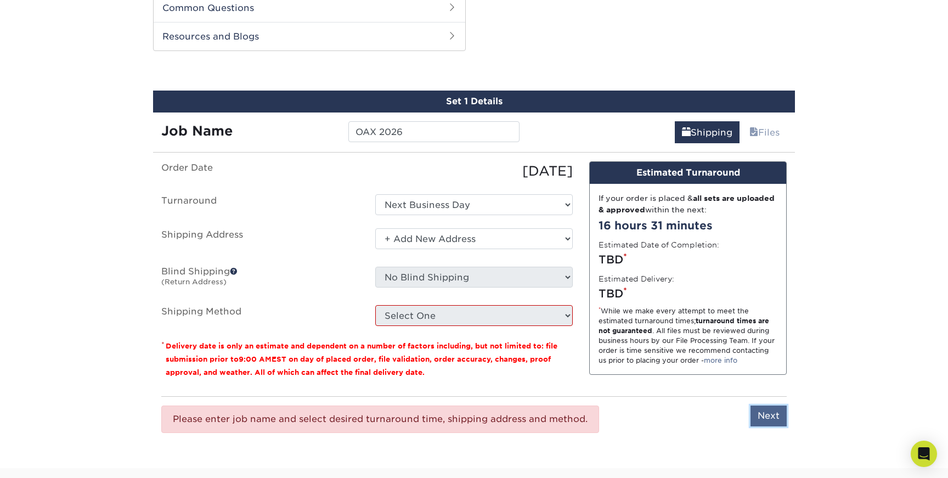
click at [774, 421] on input "Next" at bounding box center [769, 415] width 36 height 21
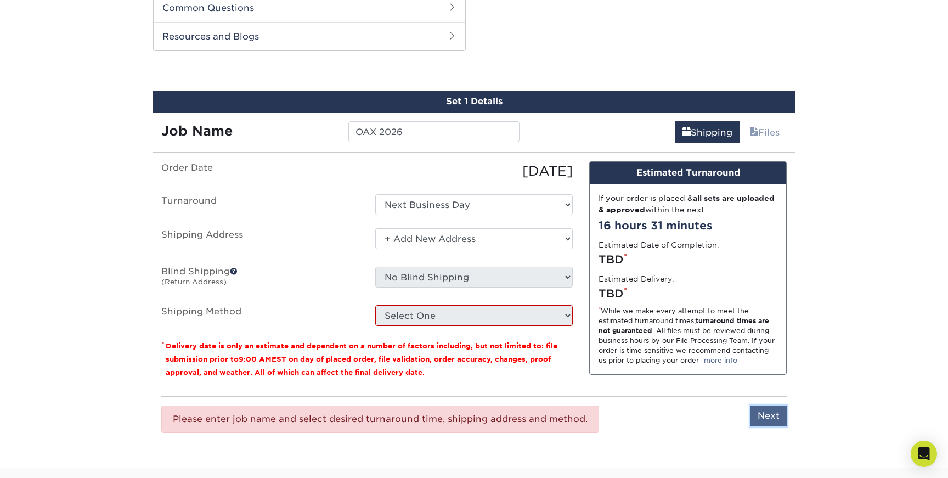
click at [774, 421] on input "Next" at bounding box center [769, 415] width 36 height 21
type input "Next"
click at [516, 243] on select "Select One + Add New Address - Login" at bounding box center [474, 238] width 198 height 21
click at [375, 228] on select "Select One + Add New Address - Login" at bounding box center [474, 238] width 198 height 21
click at [439, 239] on select "Select One + Add New Address - Login" at bounding box center [474, 238] width 198 height 21
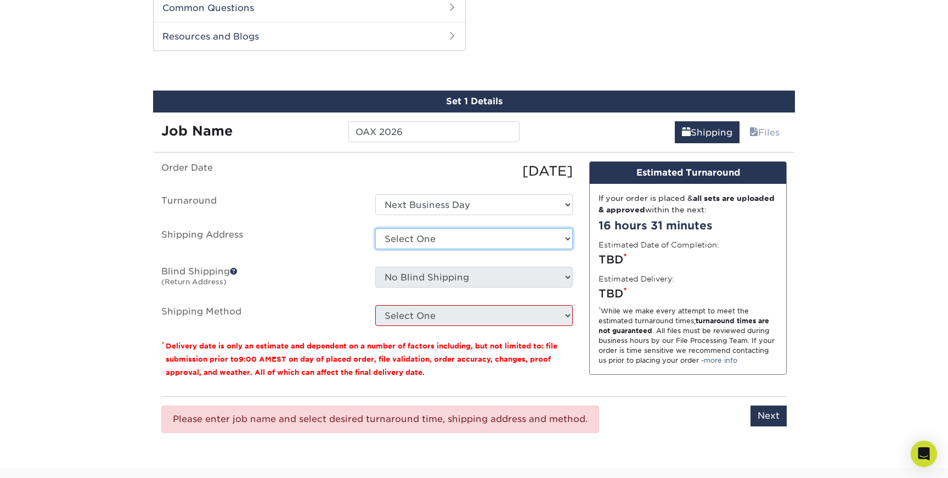
click at [375, 228] on select "Select One + Add New Address - Login" at bounding box center [474, 238] width 198 height 21
click at [431, 237] on select "Select One + Add New Address - Login" at bounding box center [474, 238] width 198 height 21
select select "newaddress"
click at [375, 228] on select "Select One + Add New Address - Login" at bounding box center [474, 238] width 198 height 21
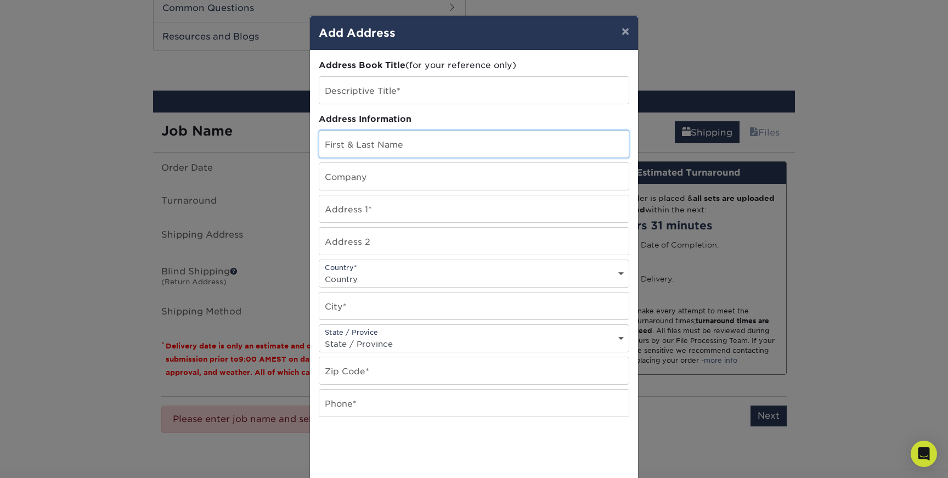
click at [395, 150] on input "text" at bounding box center [473, 144] width 309 height 27
type input "[PERSON_NAME]"
type input "[STREET_ADDRESS]"
select select "US"
type input "East Lyme"
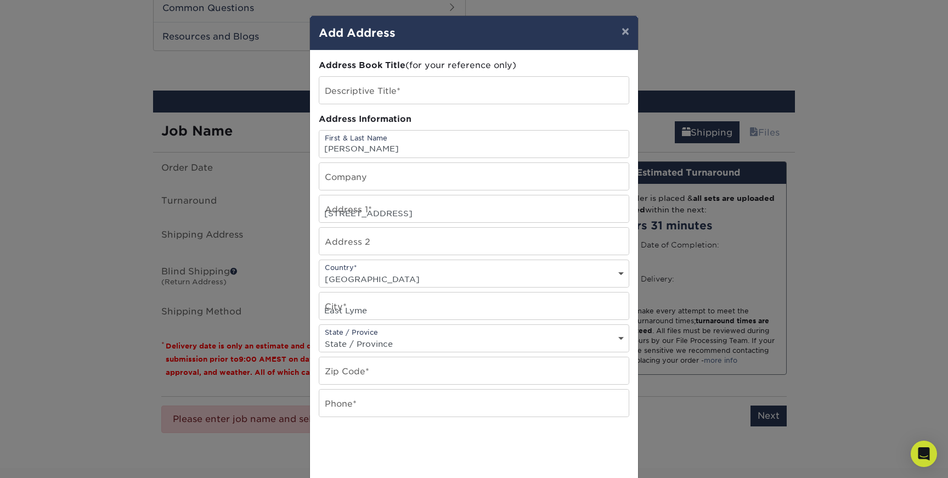
select select "CT"
type input "06333"
click at [339, 412] on input "text" at bounding box center [473, 403] width 309 height 27
type input "2027467747"
click at [676, 433] on div "× Add Address Address Book Title (for your reference only) Descriptive Title* A…" at bounding box center [474, 239] width 948 height 478
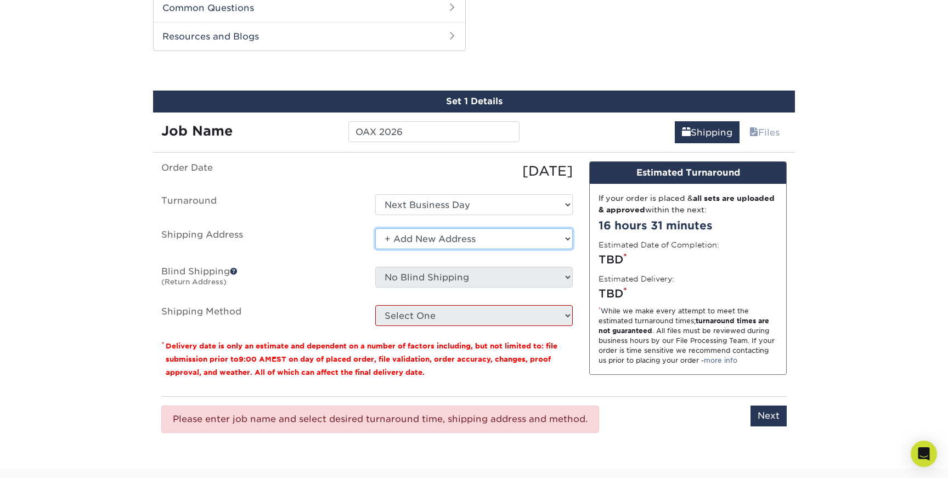
click at [555, 236] on select "Select One + Add New Address - Login" at bounding box center [474, 238] width 198 height 21
click at [375, 228] on select "Select One + Add New Address - Login" at bounding box center [474, 238] width 198 height 21
click at [541, 229] on select "Select One + Add New Address - Login" at bounding box center [474, 238] width 198 height 21
click at [375, 249] on select "Select One + Add New Address - Login" at bounding box center [474, 238] width 198 height 21
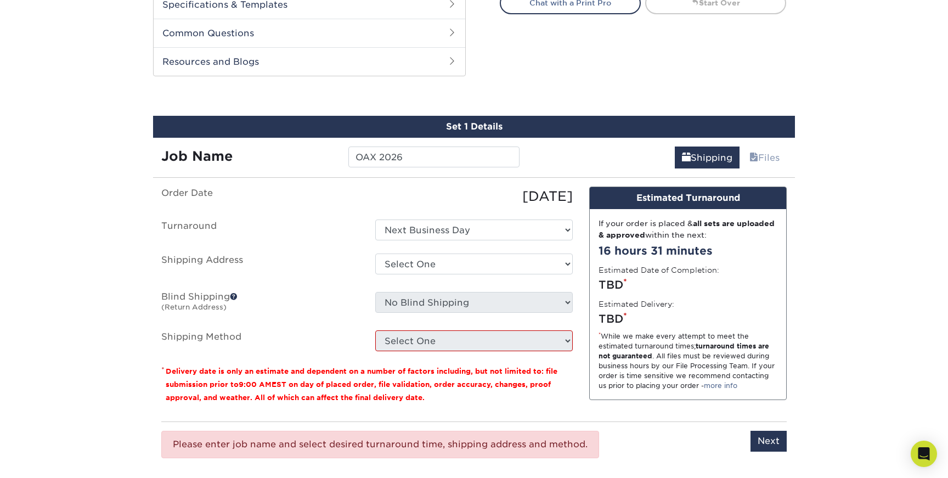
scroll to position [541, 0]
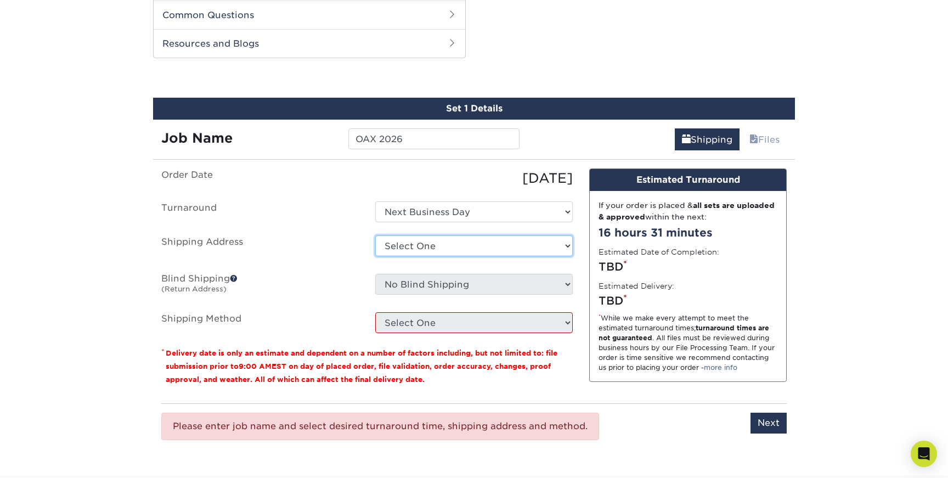
click at [557, 247] on select "Select One + Add New Address - Login" at bounding box center [474, 245] width 198 height 21
select select "newaddress"
click at [375, 235] on select "Select One + Add New Address - Login" at bounding box center [474, 245] width 198 height 21
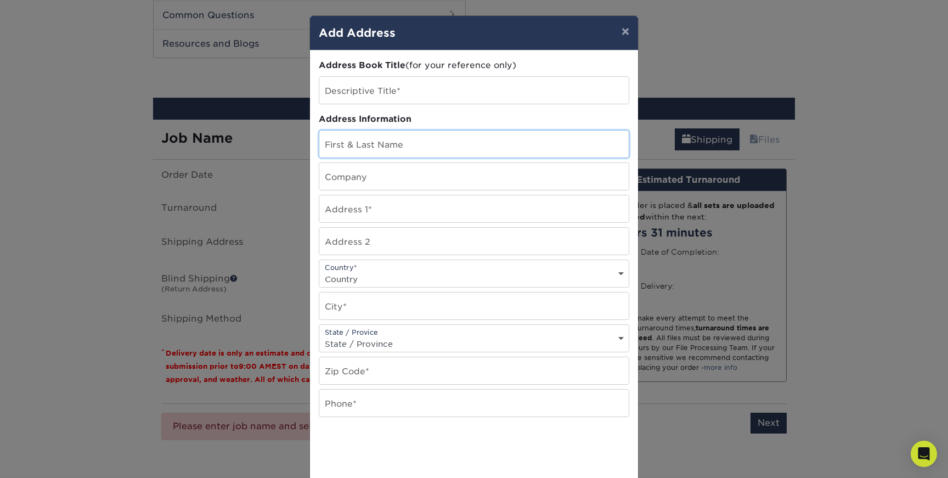
click at [449, 131] on input "text" at bounding box center [473, 144] width 309 height 27
type input "[PERSON_NAME]"
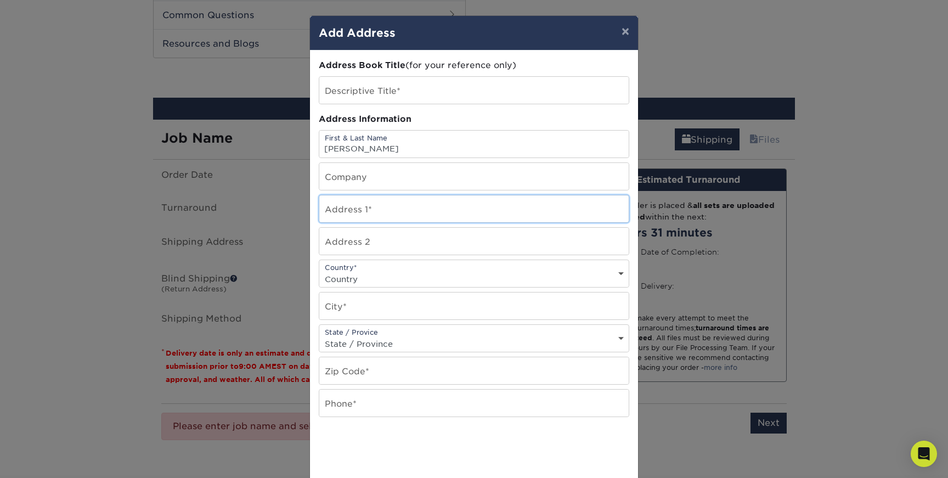
type input "[STREET_ADDRESS]"
select select "US"
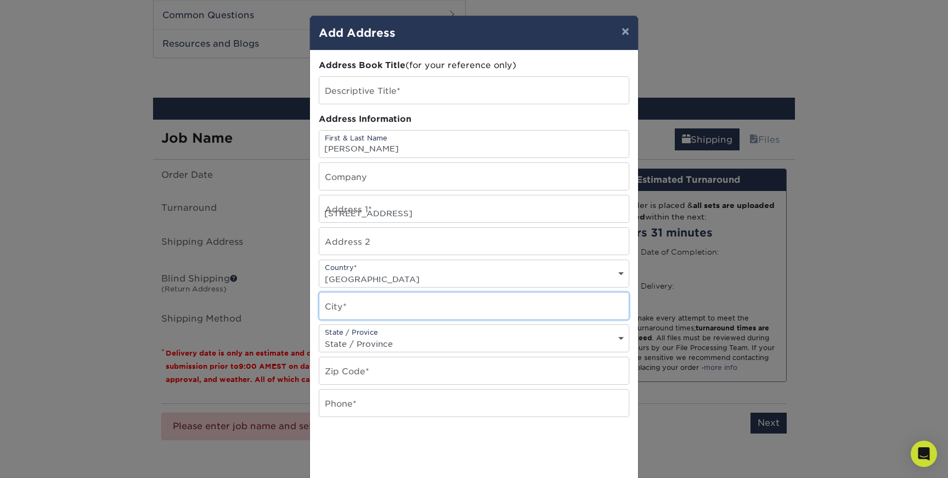
type input "East Lyme"
select select "CT"
type input "06333"
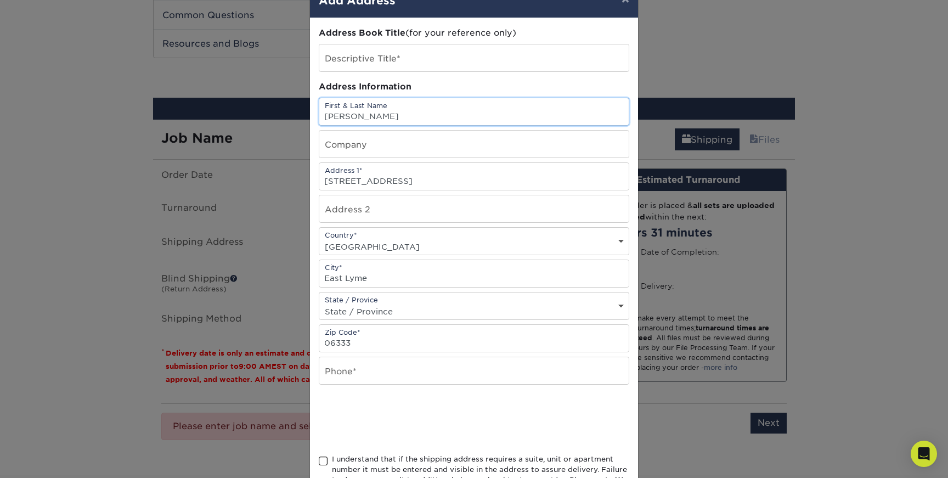
scroll to position [119, 0]
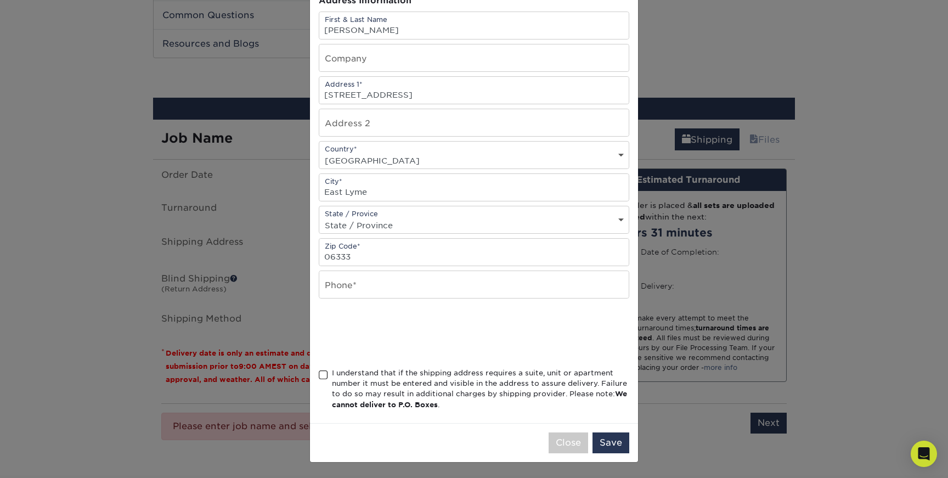
click at [325, 370] on span at bounding box center [323, 375] width 9 height 10
click at [0, 0] on input "I understand that if the shipping address requires a suite, unit or apartment n…" at bounding box center [0, 0] width 0 height 0
click at [397, 286] on input "text" at bounding box center [473, 284] width 309 height 27
type input "2027467747"
click at [607, 440] on button "Save" at bounding box center [611, 442] width 37 height 21
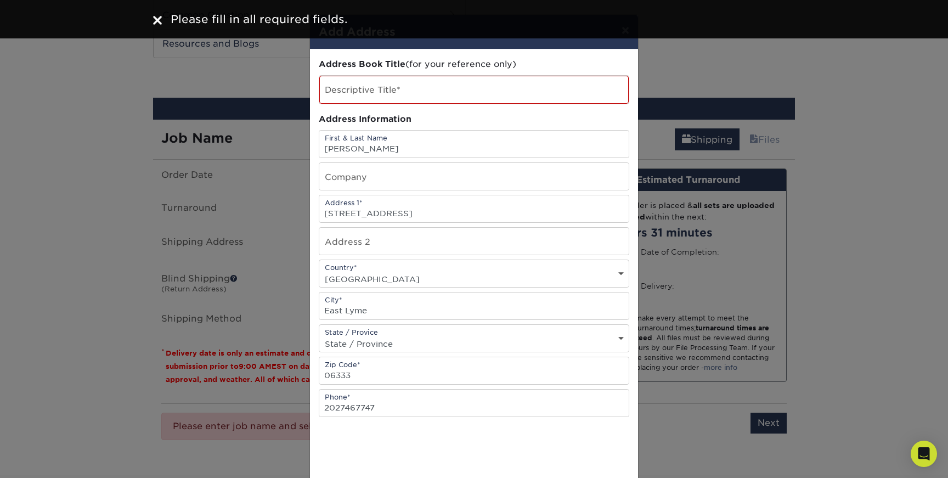
scroll to position [1, 0]
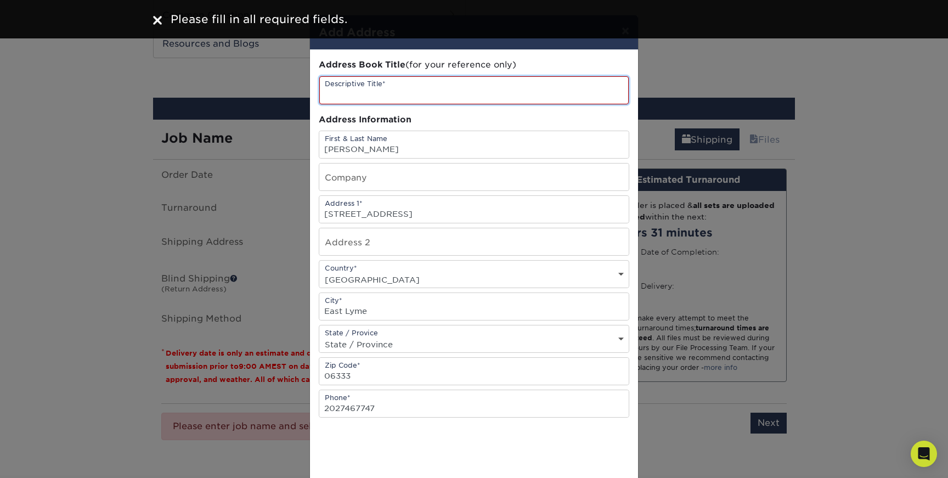
click at [417, 94] on input "text" at bounding box center [473, 90] width 309 height 28
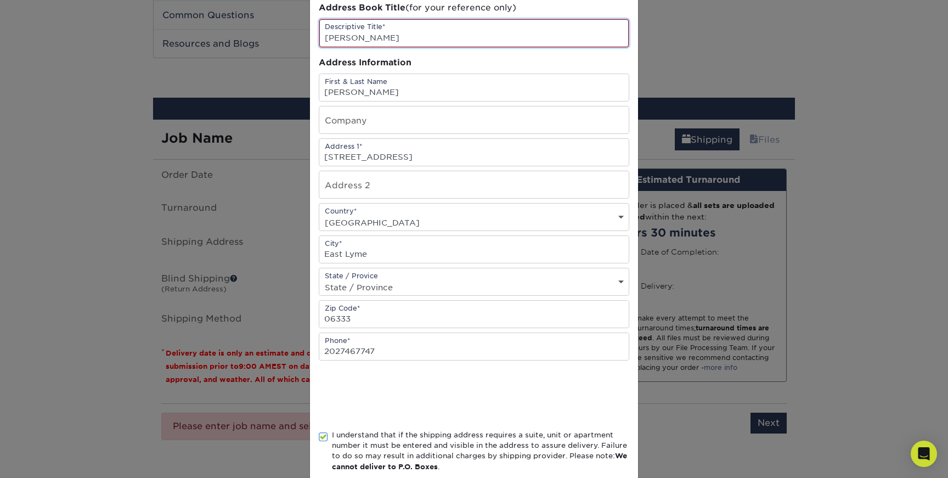
scroll to position [120, 0]
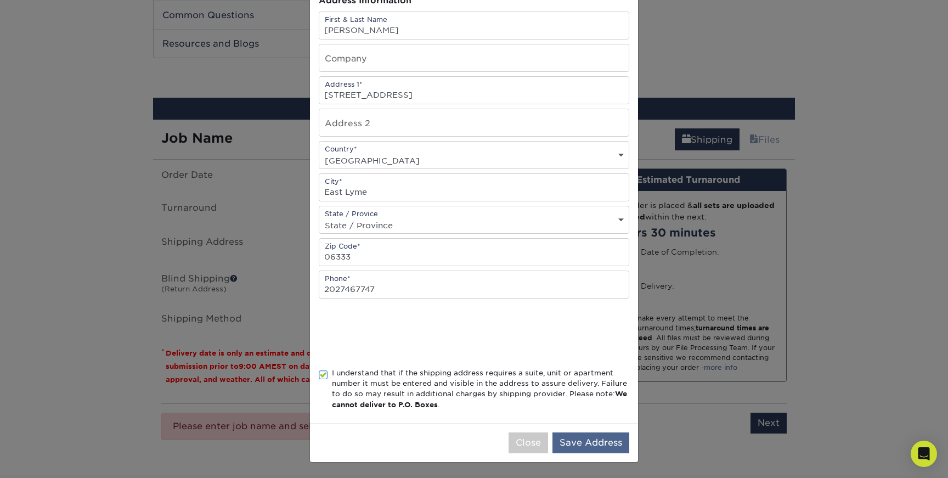
type input "[PERSON_NAME]"
click at [579, 437] on button "Save Address" at bounding box center [591, 442] width 77 height 21
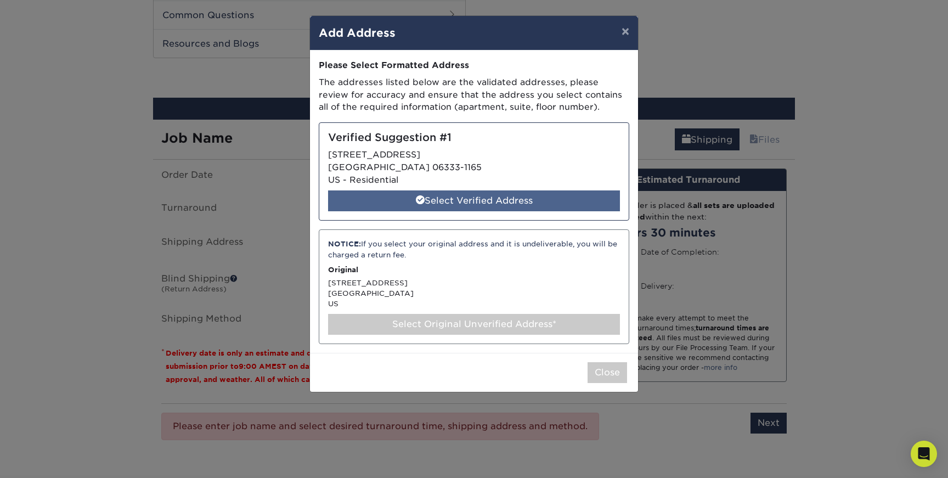
click at [452, 200] on div "Select Verified Address" at bounding box center [474, 200] width 292 height 21
select select "286471"
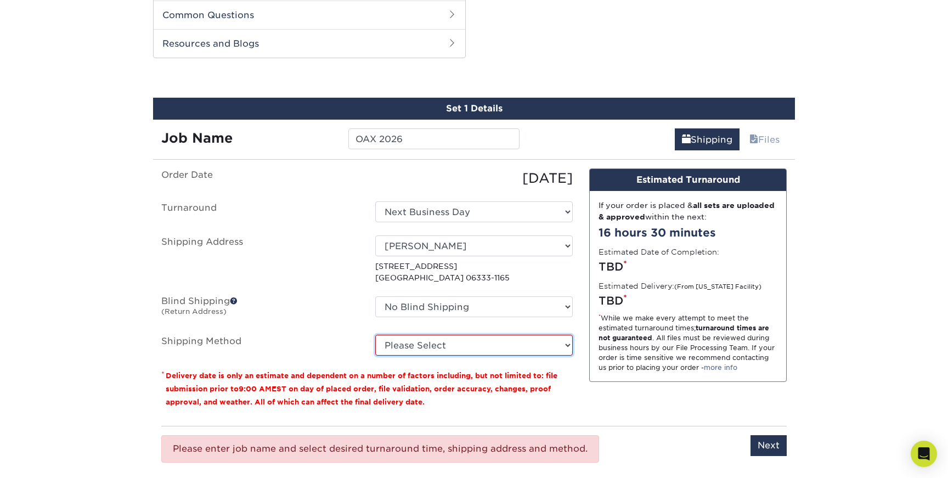
click at [554, 349] on select "Please Select 3 Day Shipping Service (+$24.94) 2 Day Air Shipping (+$25.41) Gro…" at bounding box center [474, 345] width 198 height 21
select select "13"
click at [375, 335] on select "Please Select 3 Day Shipping Service (+$24.94) 2 Day Air Shipping (+$25.41) Gro…" at bounding box center [474, 345] width 198 height 21
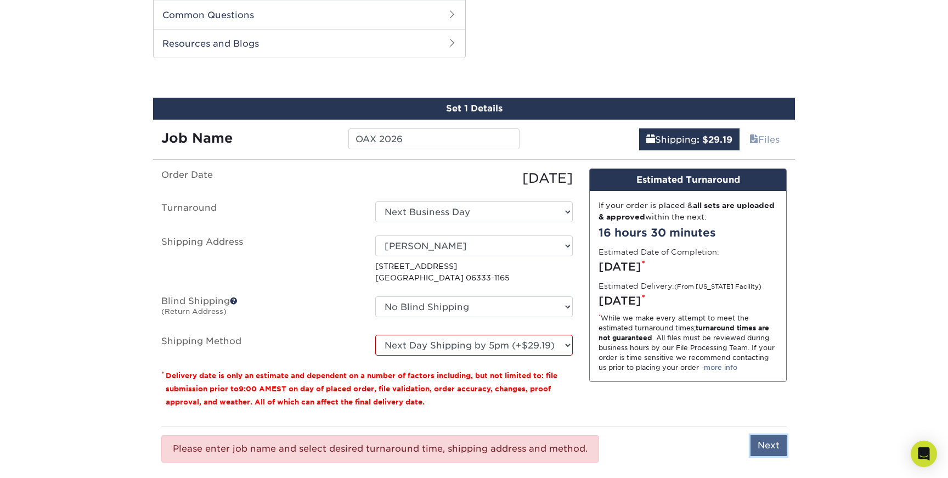
click at [760, 444] on input "Next" at bounding box center [769, 445] width 36 height 21
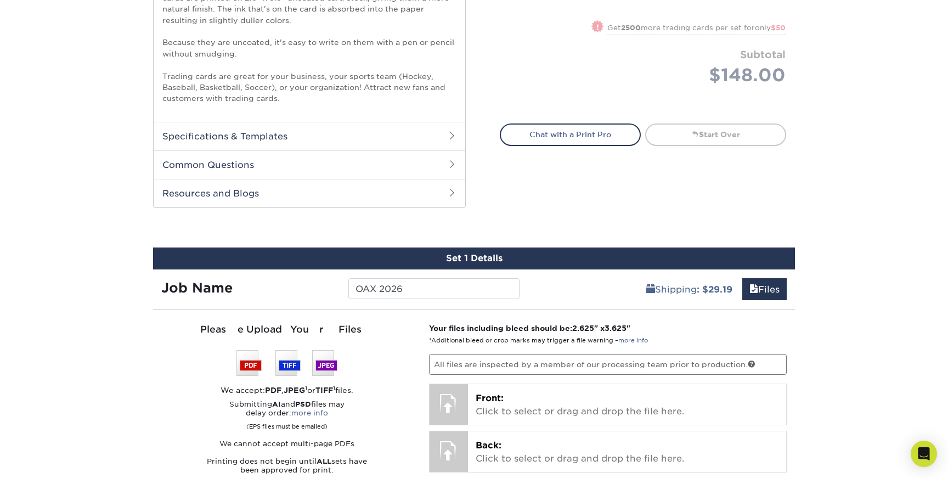
scroll to position [390, 0]
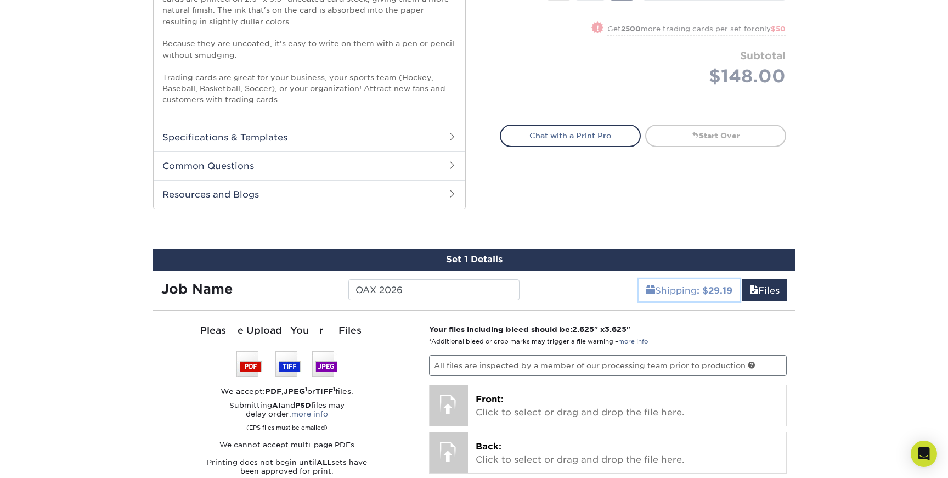
click at [673, 290] on link "Shipping : $29.19" at bounding box center [689, 290] width 100 height 22
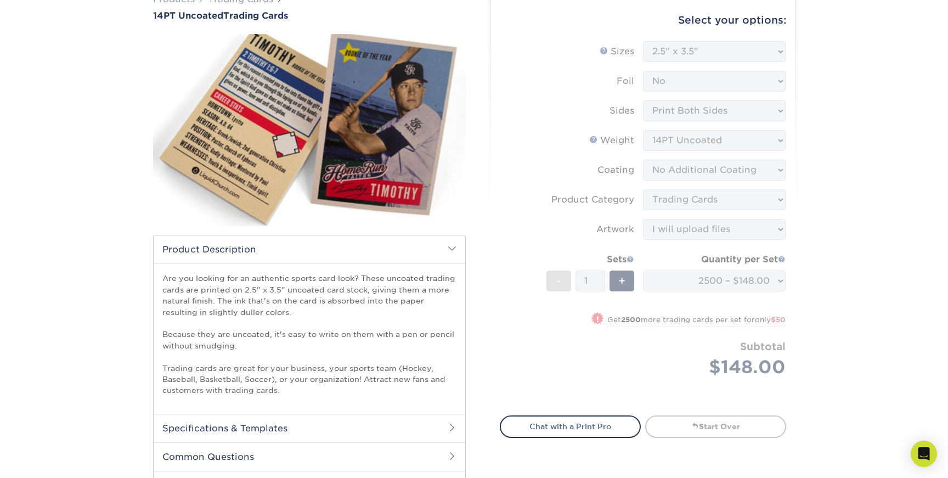
scroll to position [63, 0]
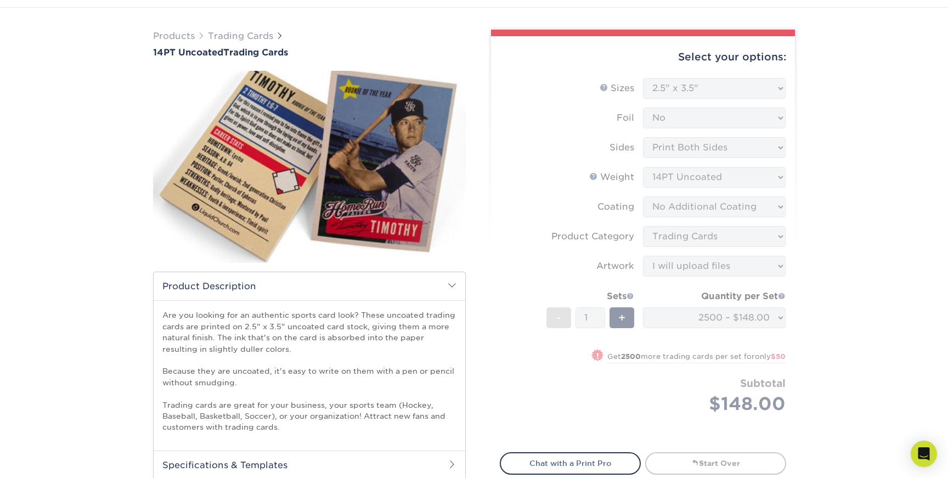
click at [757, 321] on form "Sizes Help Sizes Please Select 2.5" x 3.5" Foil Please Select Yes No -" at bounding box center [643, 259] width 286 height 362
click at [98, 141] on div "Products Trading Cards 14PT Uncoated Trading Cards show more Templates" at bounding box center [474, 465] width 948 height 914
click at [549, 327] on form "Sizes Help Sizes Please Select 2.5" x 3.5" Foil Please Select Yes No -" at bounding box center [643, 259] width 286 height 362
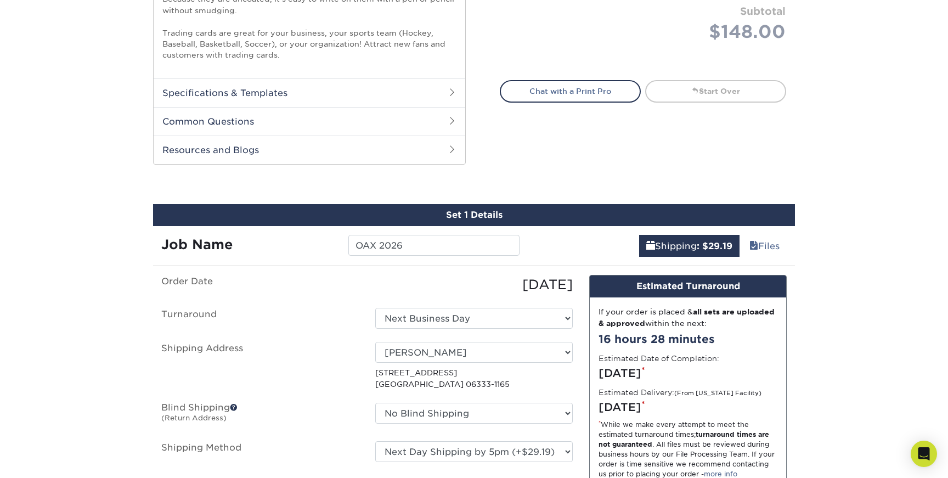
scroll to position [432, 0]
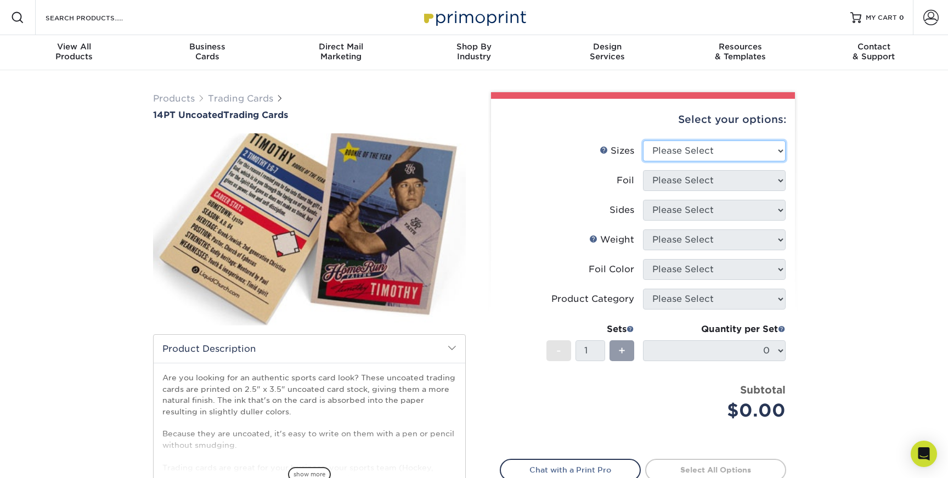
click at [752, 145] on select "Please Select 2.5" x 3.5"" at bounding box center [714, 150] width 143 height 21
select select "2.50x3.50"
click at [643, 140] on select "Please Select 2.5" x 3.5"" at bounding box center [714, 150] width 143 height 21
click at [750, 179] on select "Please Select Yes No" at bounding box center [714, 180] width 143 height 21
select select "0"
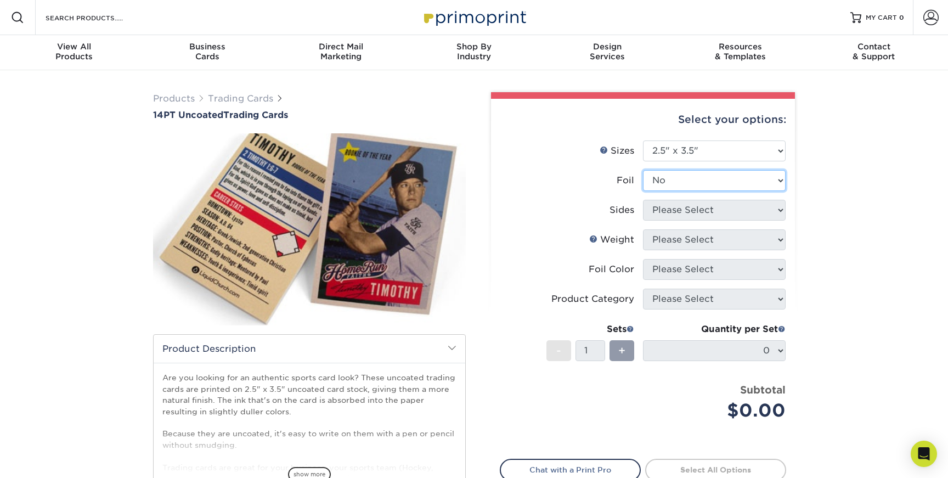
click at [643, 170] on select "Please Select Yes No" at bounding box center [714, 180] width 143 height 21
click at [743, 213] on select "Please Select Print Both Sides Print Front Only" at bounding box center [714, 210] width 143 height 21
select select "13abbda7-1d64-4f25-8bb2-c179b224825d"
click at [643, 200] on select "Please Select Print Both Sides Print Front Only" at bounding box center [714, 210] width 143 height 21
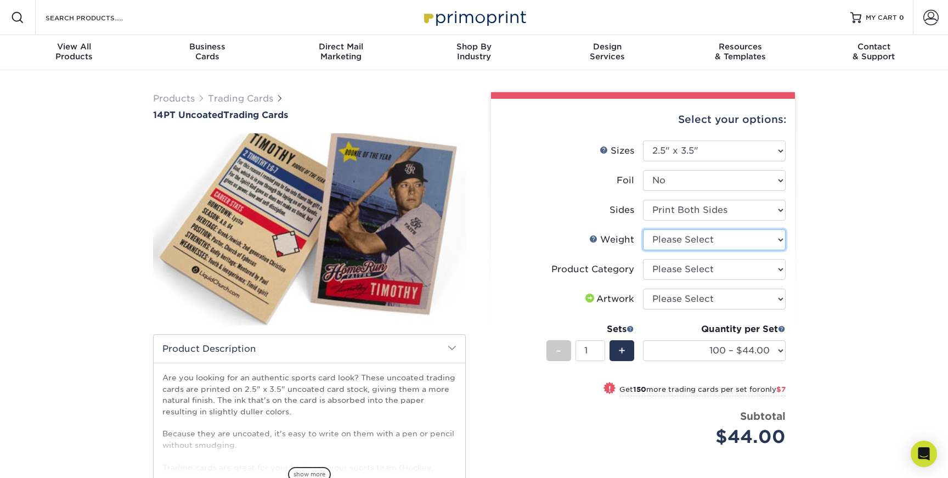
click at [739, 240] on select "Please Select 14PT Uncoated" at bounding box center [714, 239] width 143 height 21
select select "14PT Uncoated"
click at [643, 229] on select "Please Select 14PT Uncoated" at bounding box center [714, 239] width 143 height 21
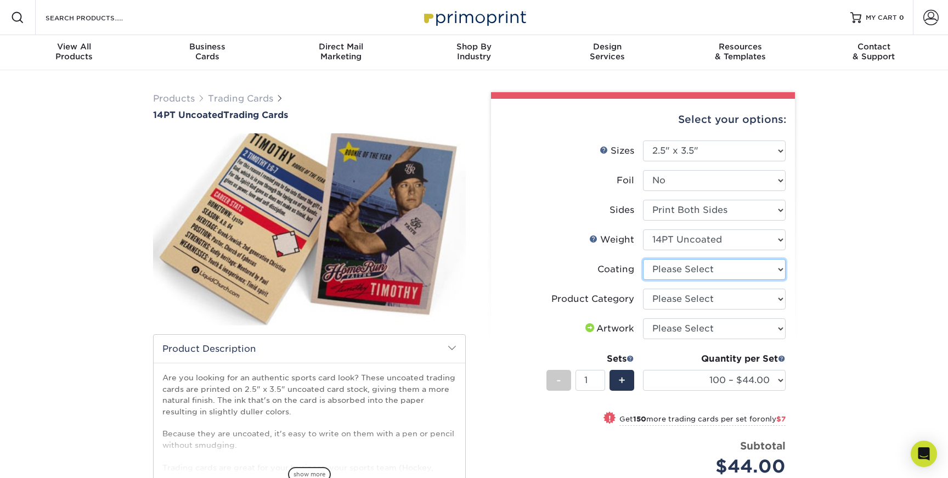
click at [739, 271] on select at bounding box center [714, 269] width 143 height 21
select select "3e7618de-abca-4bda-9f97-8b9129e913d8"
click at [643, 259] on select at bounding box center [714, 269] width 143 height 21
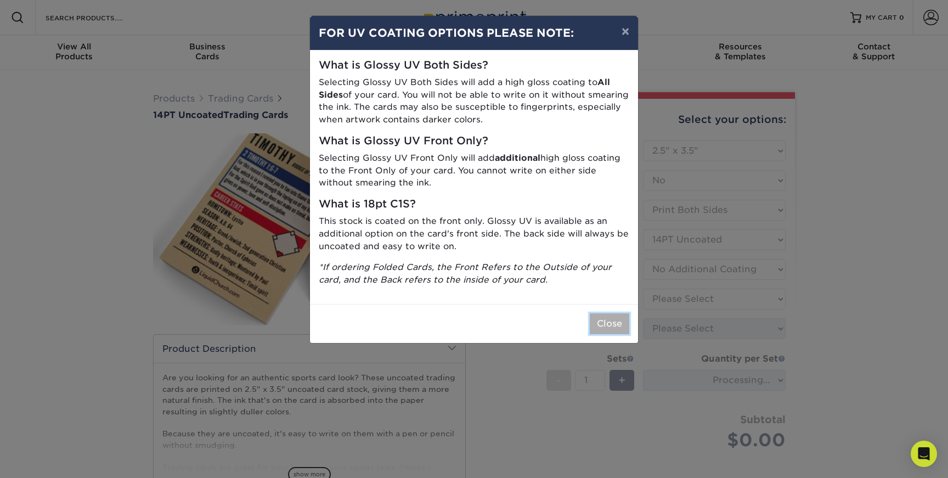
click at [603, 323] on button "Close" at bounding box center [610, 323] width 40 height 21
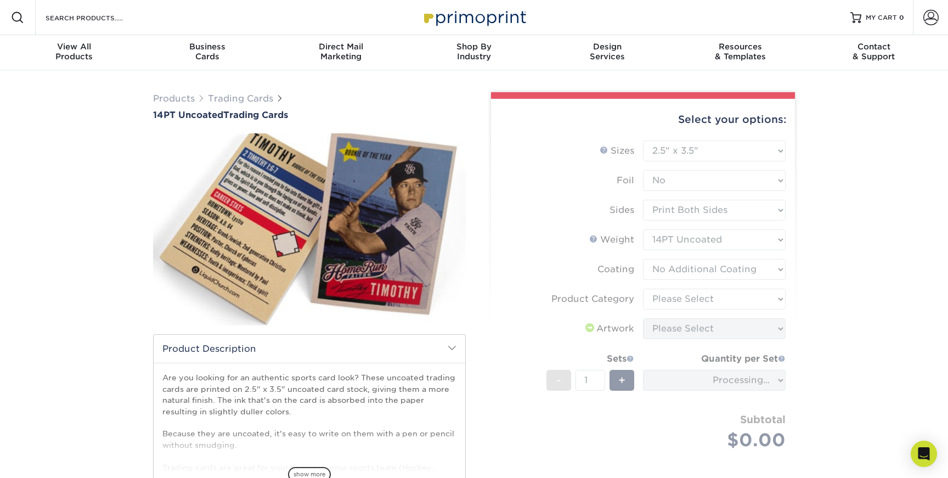
click at [730, 297] on form "Sizes Help Sizes Please Select 2.5" x 3.5" Foil Please Select Yes No -" at bounding box center [643, 307] width 286 height 335
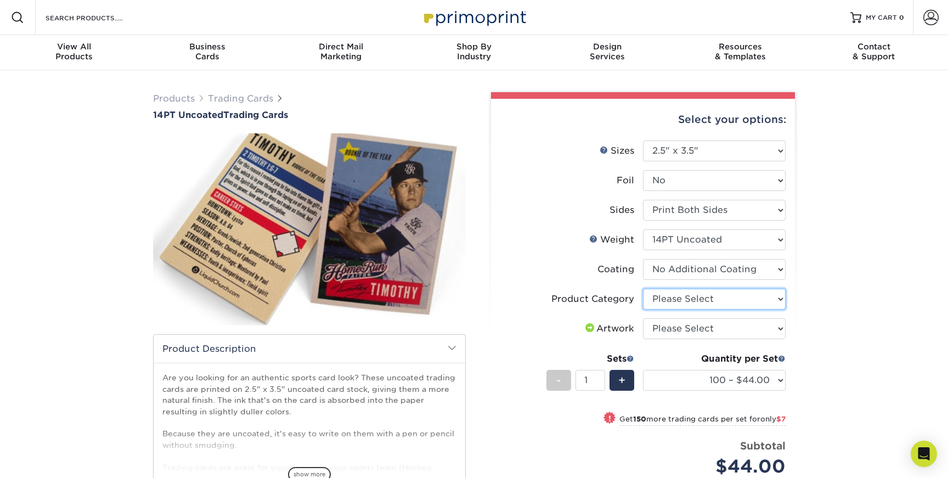
click at [730, 297] on select "Please Select Trading Cards" at bounding box center [714, 299] width 143 height 21
select select "c2f9bce9-36c2-409d-b101-c29d9d031e18"
click at [643, 289] on select "Please Select Trading Cards" at bounding box center [714, 299] width 143 height 21
click at [726, 326] on select "Please Select I will upload files I need a design - $100" at bounding box center [714, 328] width 143 height 21
select select "upload"
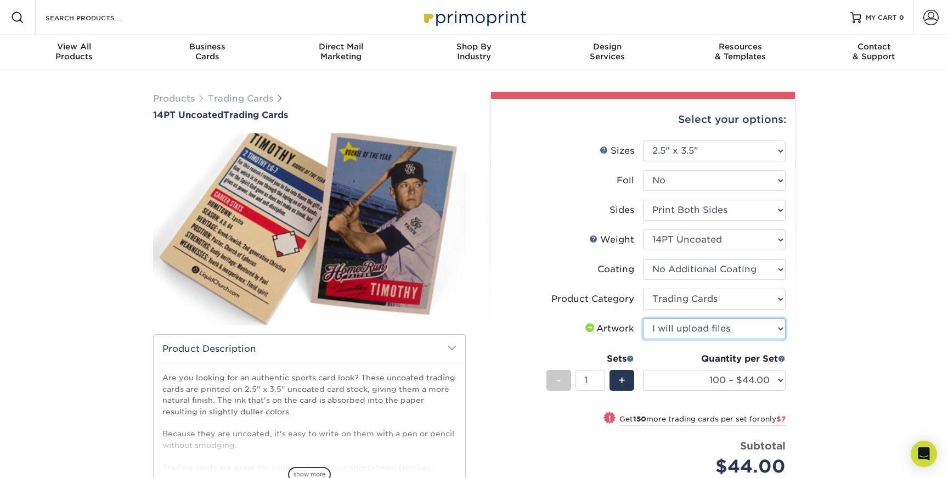
click at [643, 318] on select "Please Select I will upload files I need a design - $100" at bounding box center [714, 328] width 143 height 21
click at [741, 378] on select "100 – $44.00 250 – $51.00 500 – $54.00 1000 – $78.00 2500 – $148.00 5000 – $198…" at bounding box center [714, 380] width 143 height 21
select select "1000 – $78.00"
click at [643, 370] on select "100 – $44.00 250 – $51.00 500 – $54.00 1000 – $78.00 2500 – $148.00 5000 – $198…" at bounding box center [714, 380] width 143 height 21
